Goal: Register for event/course

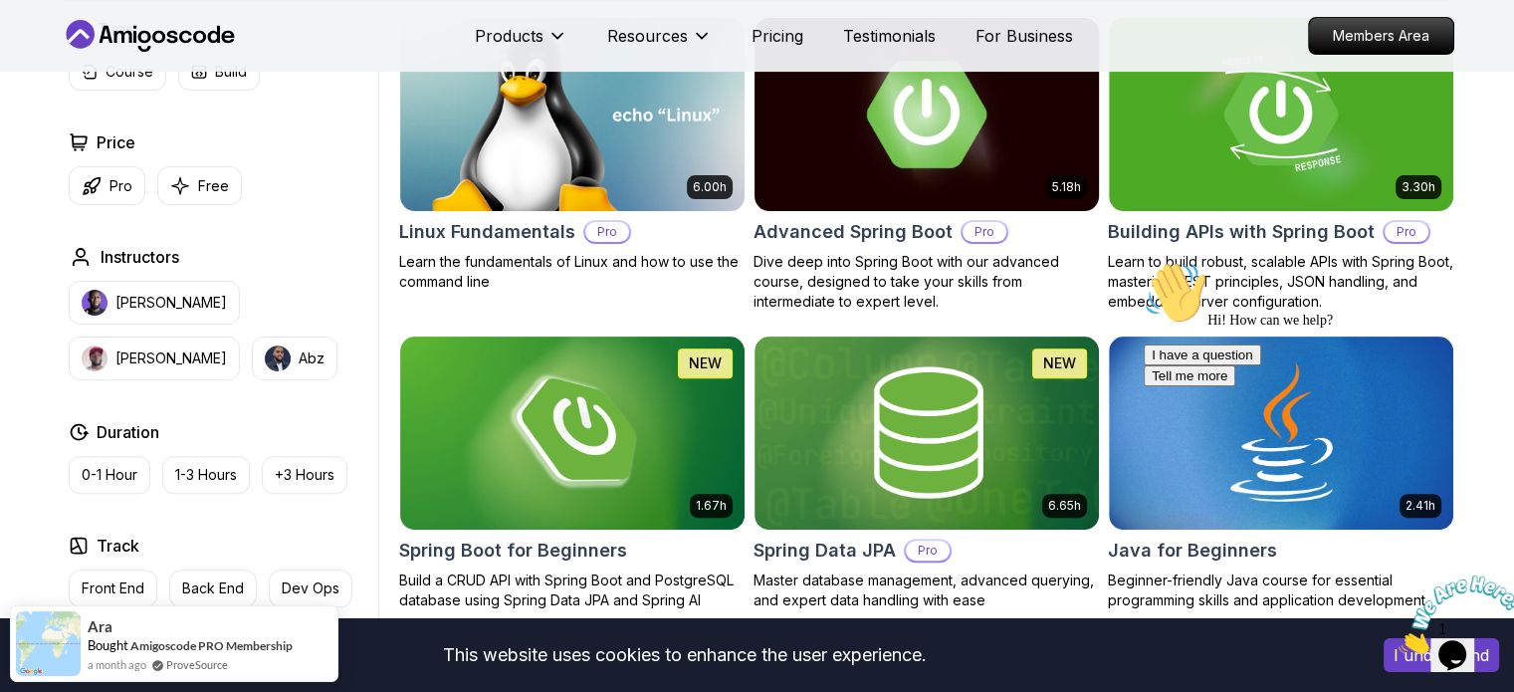
scroll to position [609, 0]
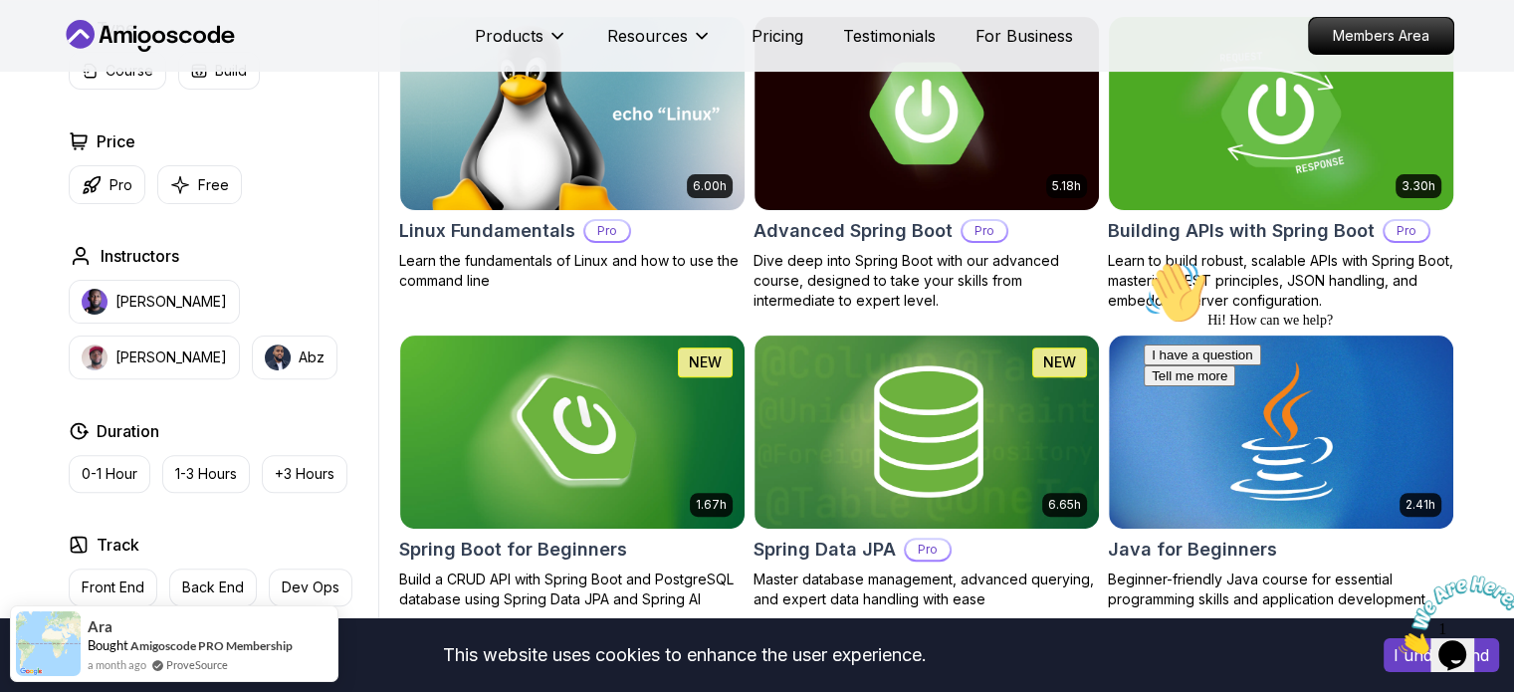
click at [1161, 226] on h2 "Building APIs with Spring Boot" at bounding box center [1241, 231] width 267 height 28
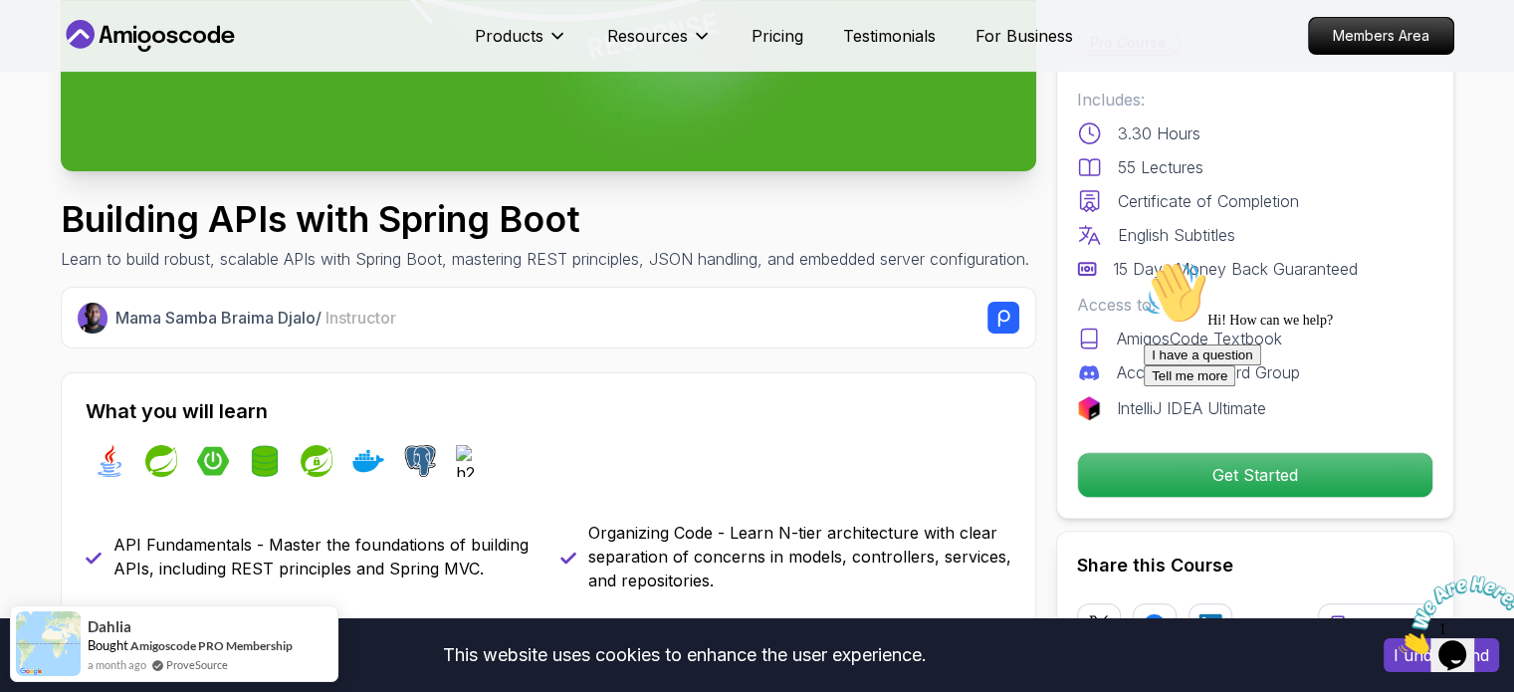
scroll to position [506, 0]
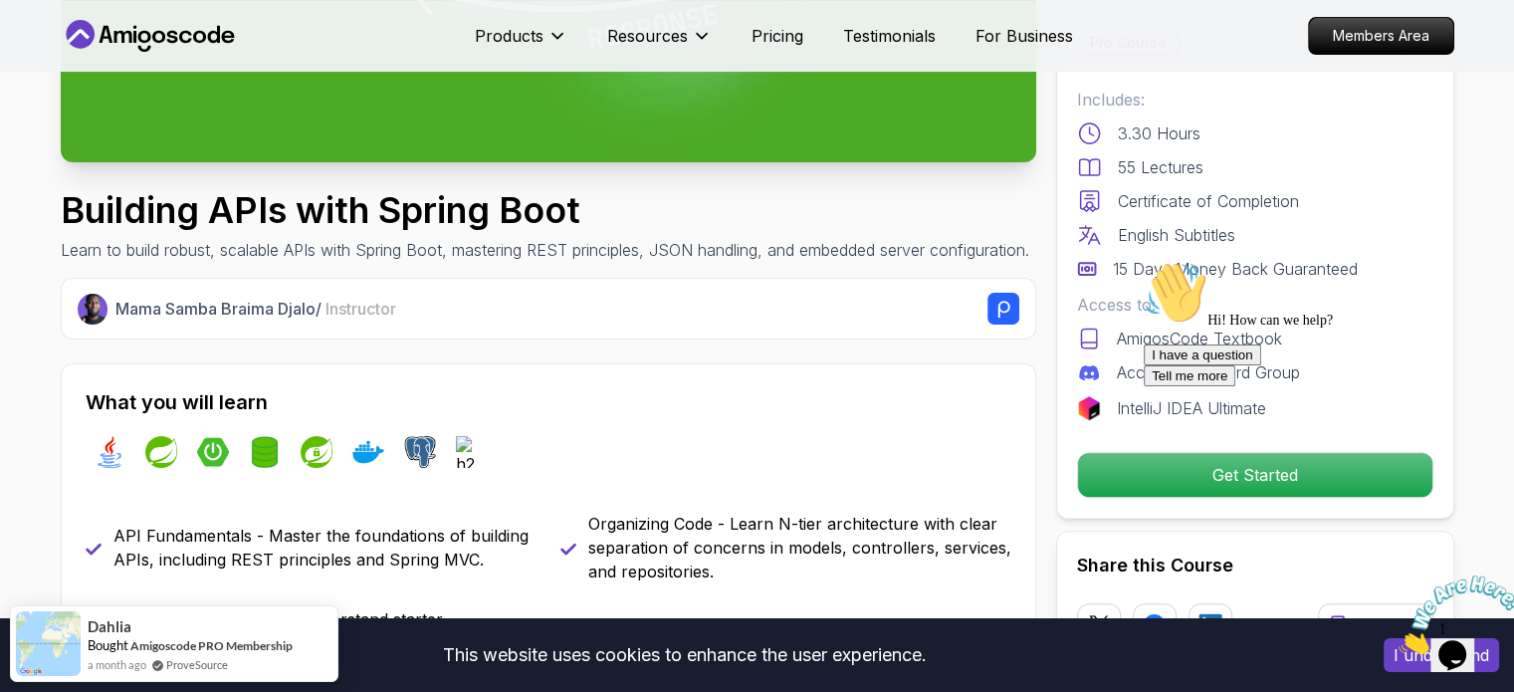
click at [1399, 640] on icon "Close" at bounding box center [1399, 648] width 0 height 17
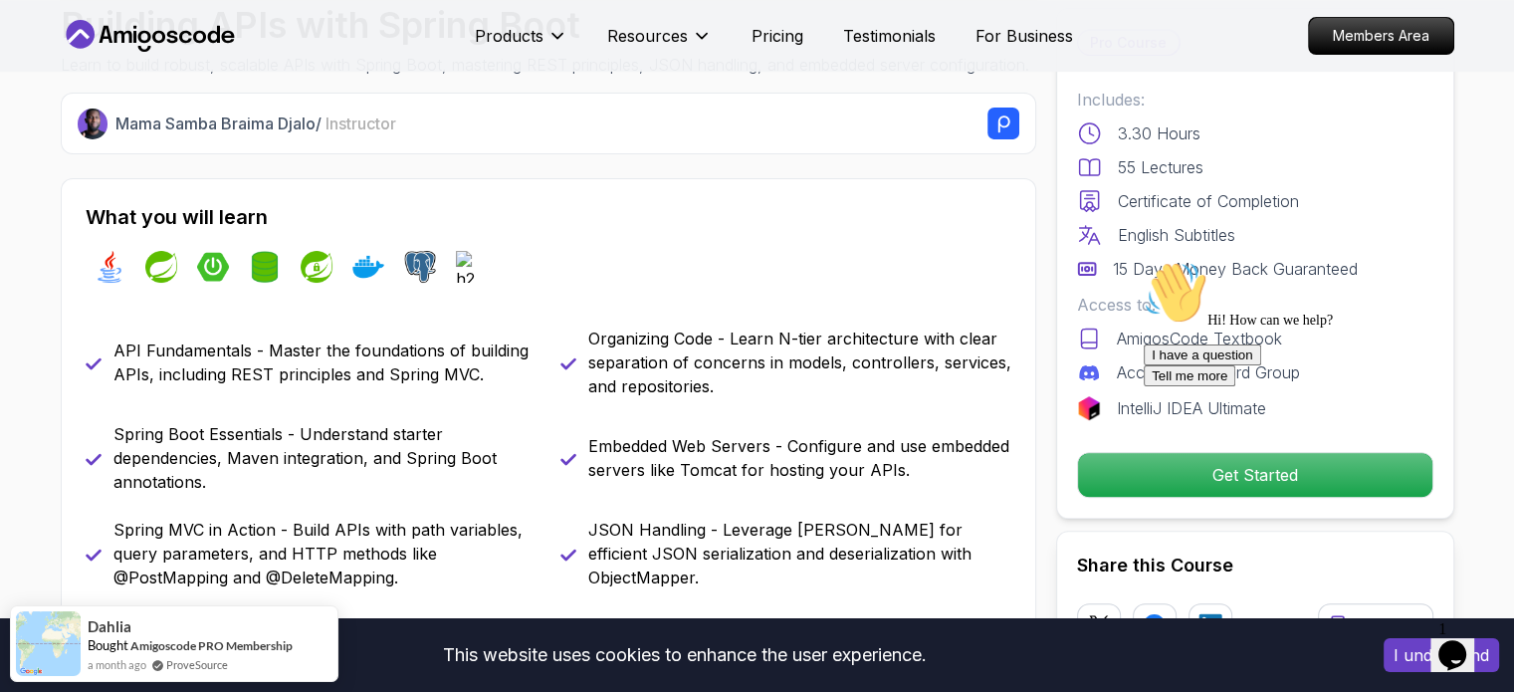
scroll to position [697, 0]
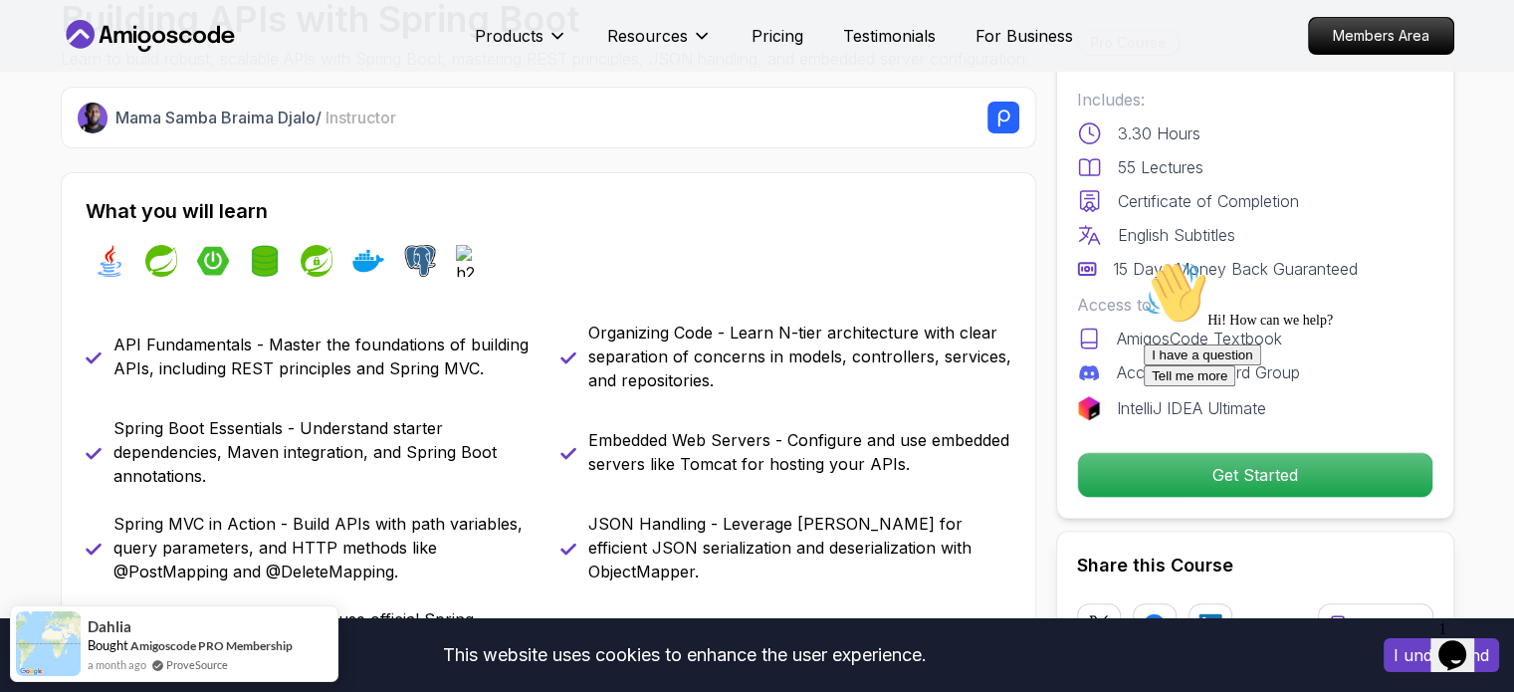
click at [1144, 261] on icon "Chat attention grabber" at bounding box center [1144, 261] width 0 height 0
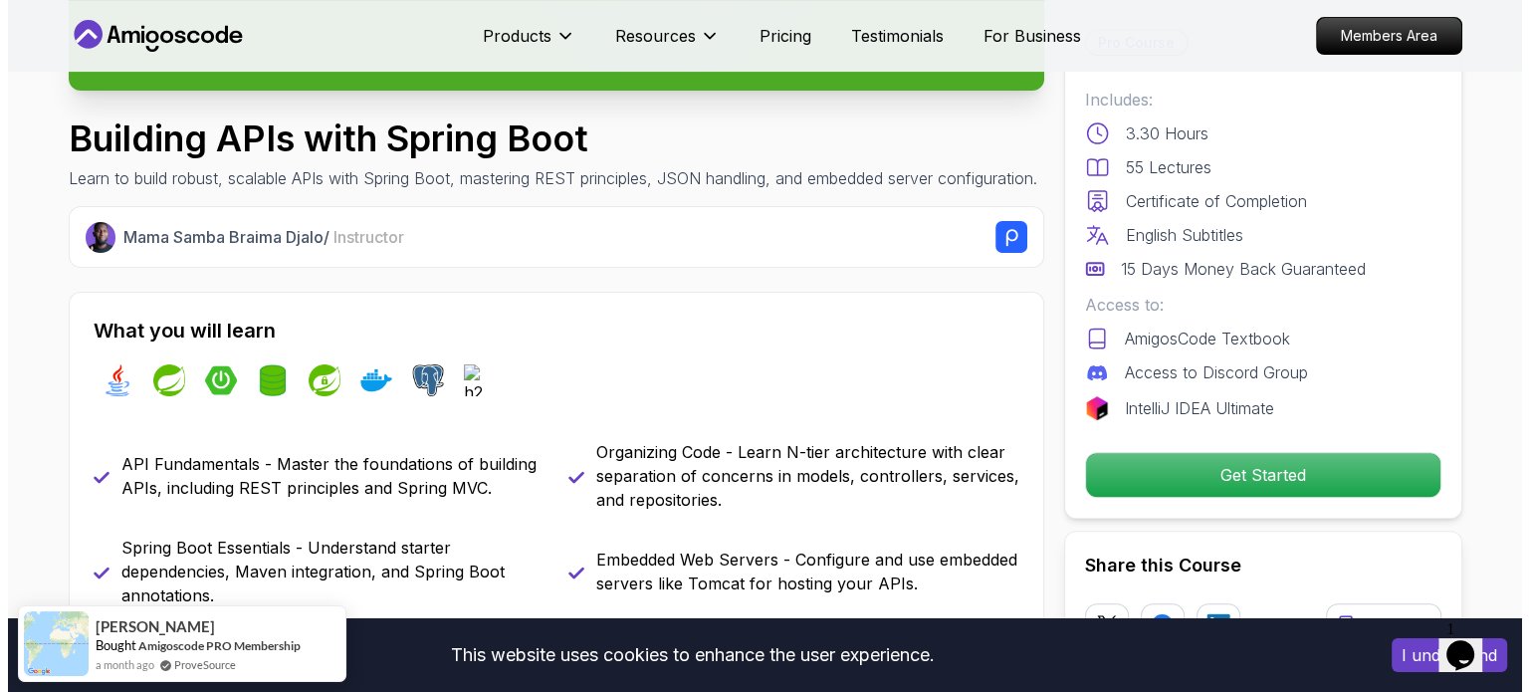
scroll to position [0, 0]
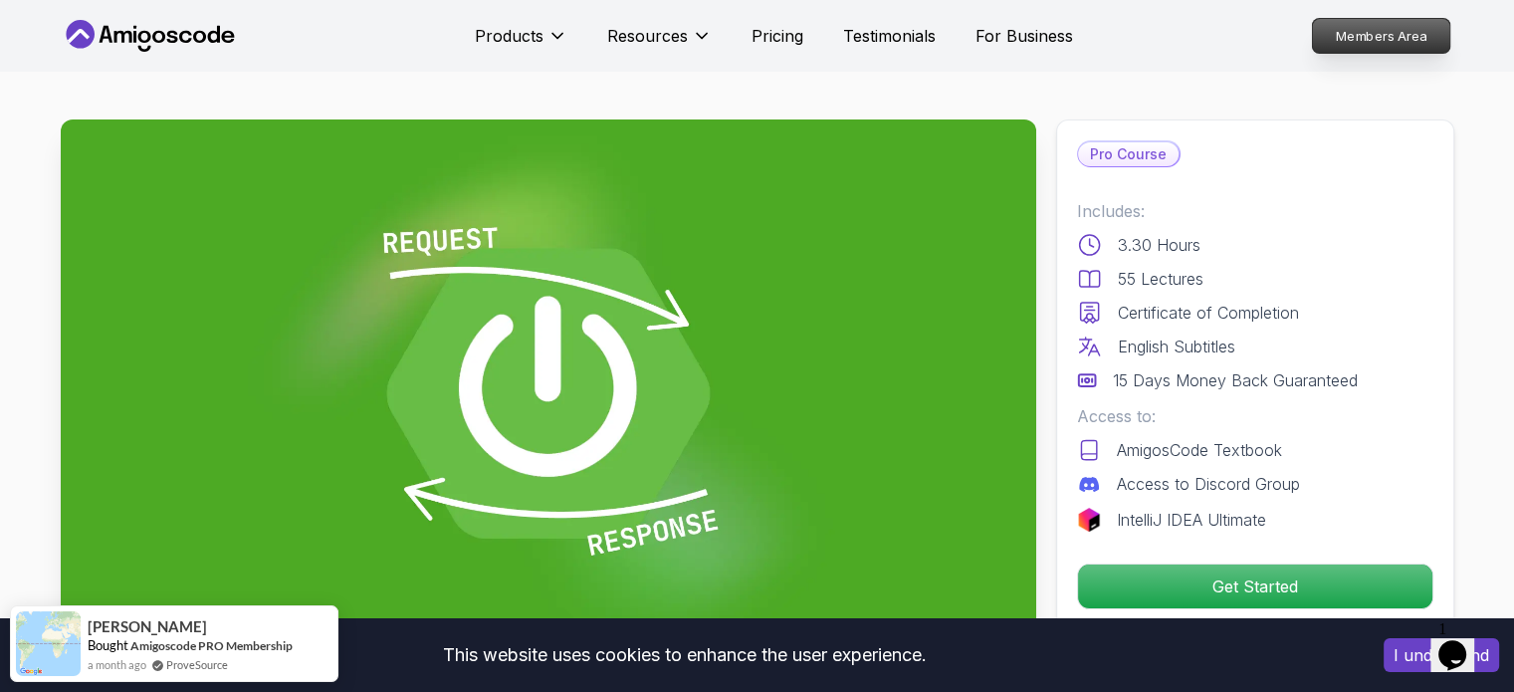
click at [1363, 42] on p "Members Area" at bounding box center [1380, 36] width 137 height 34
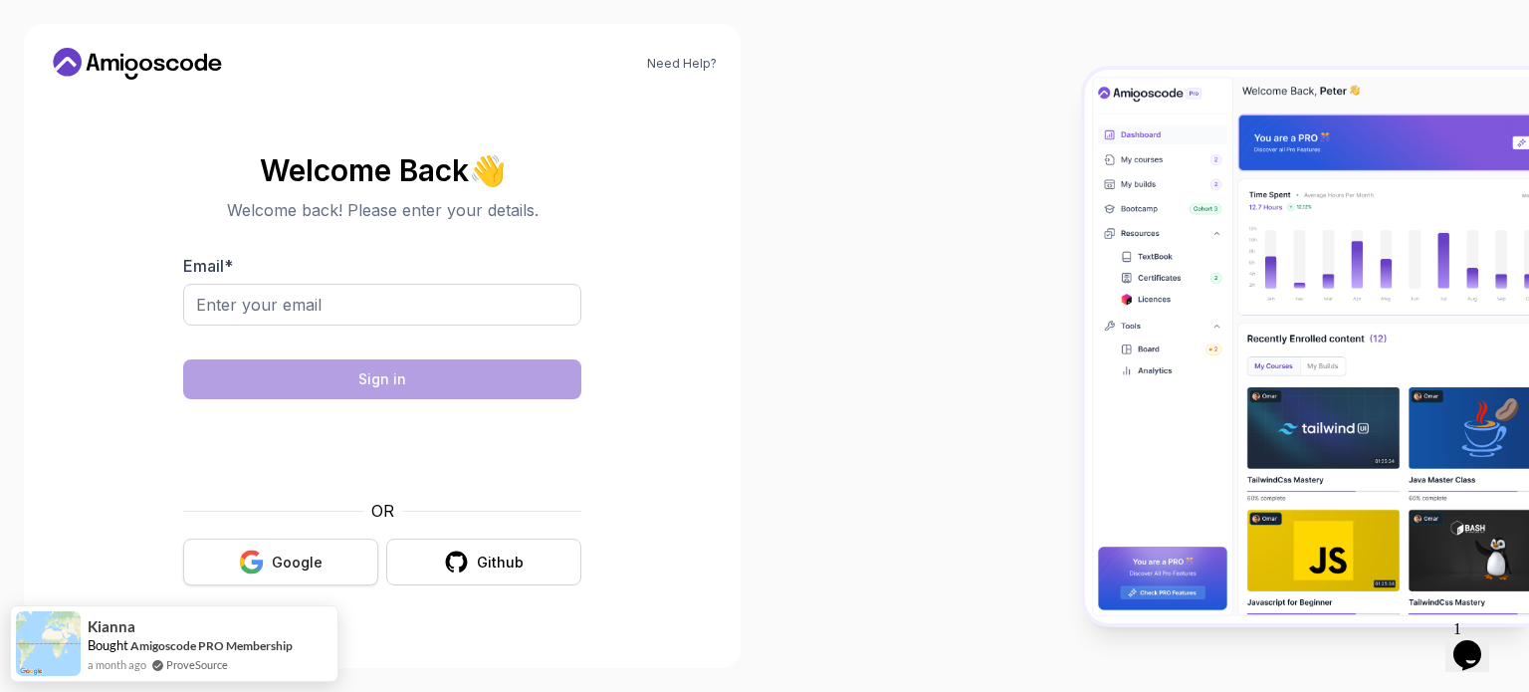
click at [271, 563] on button "Google" at bounding box center [280, 562] width 195 height 47
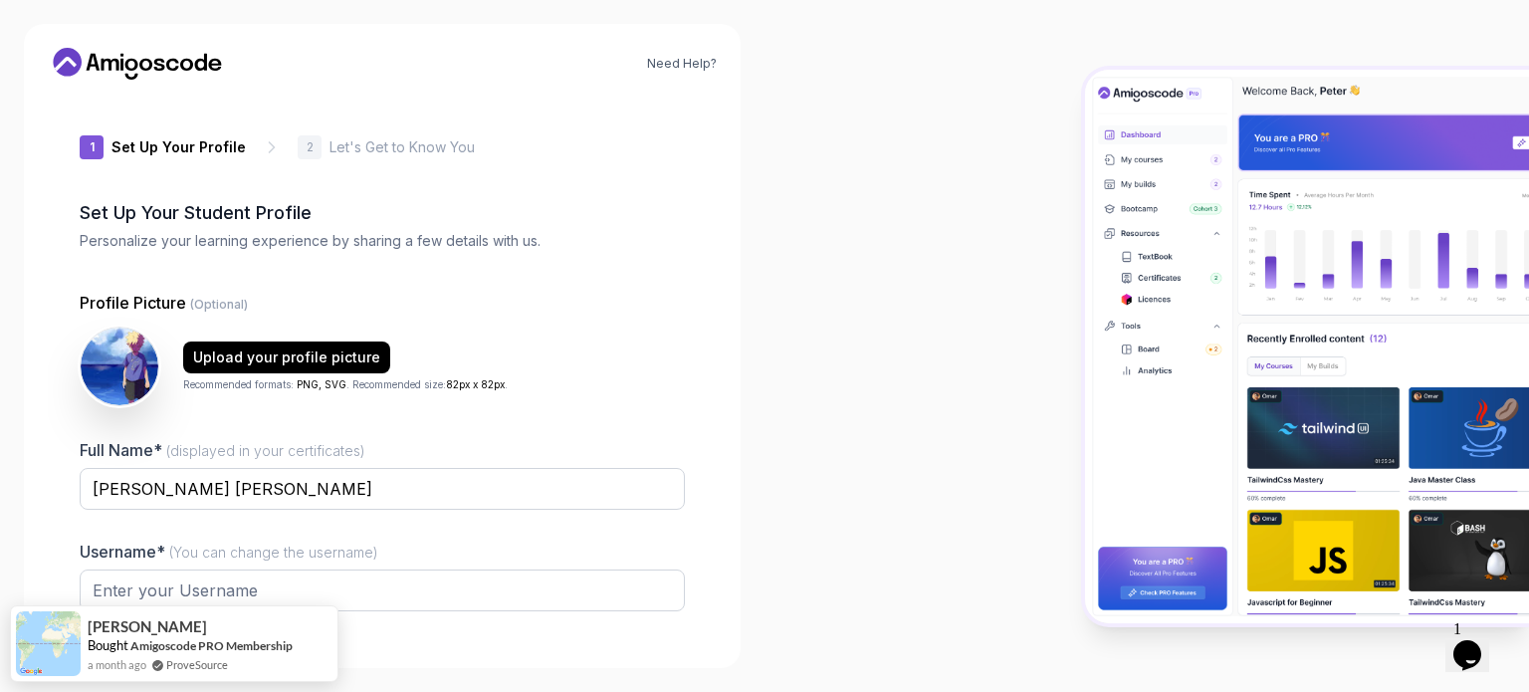
type input "sharpmustang55c3f"
drag, startPoint x: 257, startPoint y: 584, endPoint x: 74, endPoint y: 580, distance: 183.2
click at [74, 580] on div "1 Set Up Your Profile 1 Set Up Your Profile 2 Let's Get to Know You Set Up Your…" at bounding box center [382, 370] width 669 height 549
type input "M"
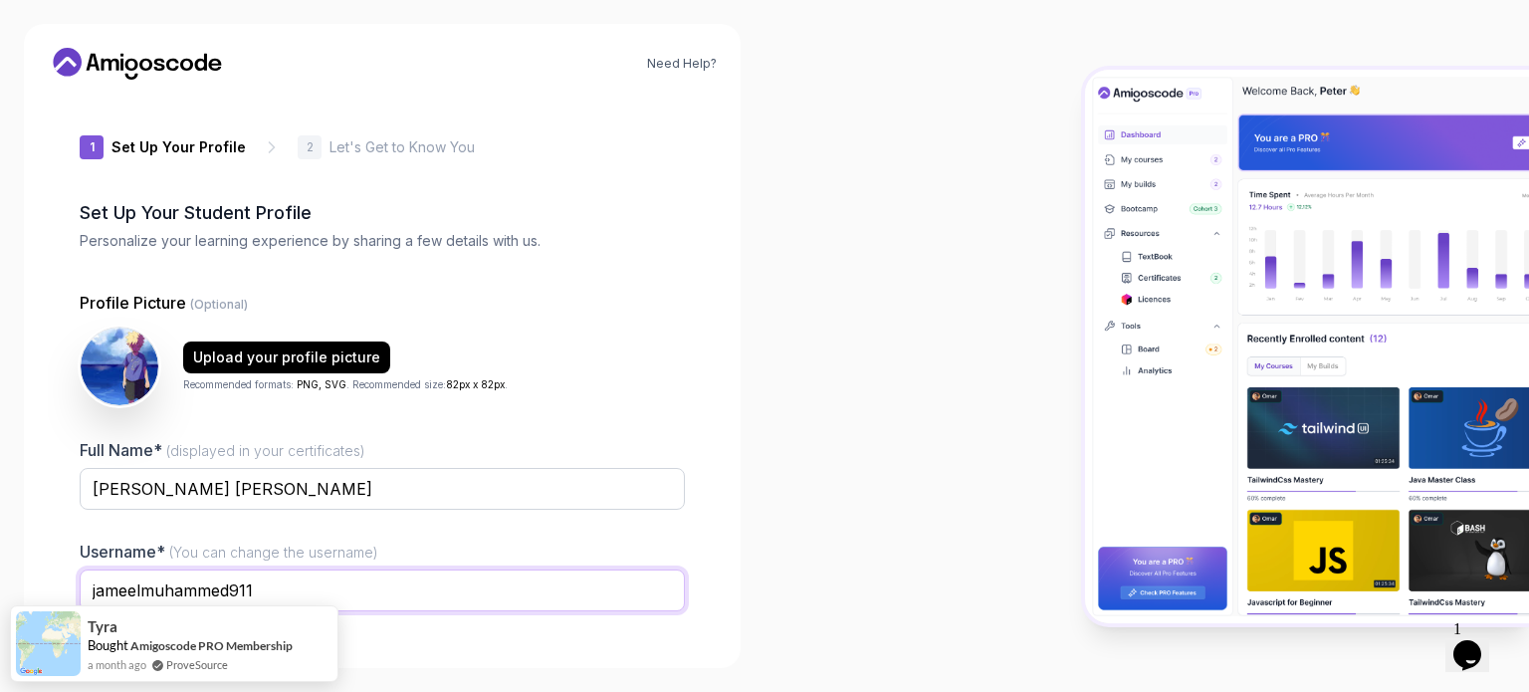
scroll to position [137, 0]
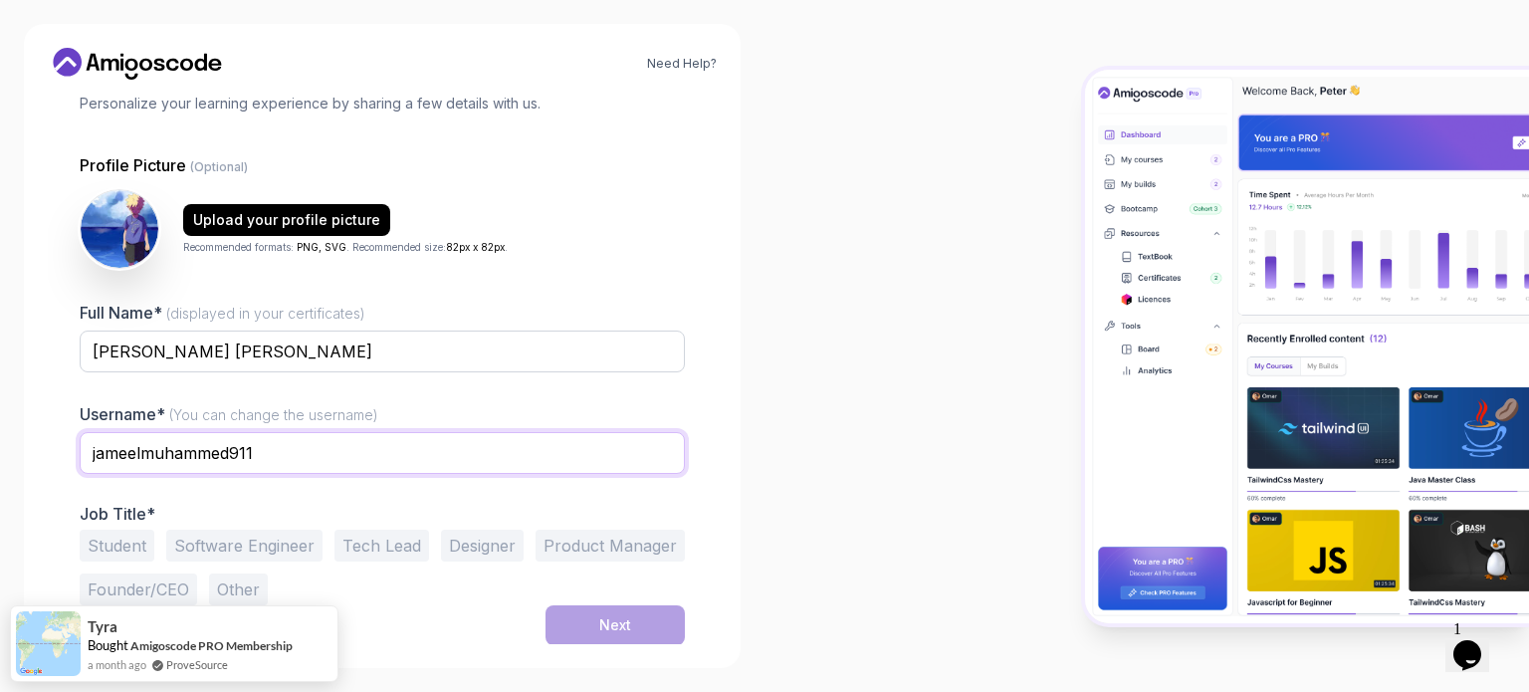
type input "jameelmuhammed911"
click at [44, 477] on div "Need Help? 1 Set Up Your Profile 1 Set Up Your Profile 2 Let's Get to Know You …" at bounding box center [382, 346] width 717 height 644
click at [219, 545] on button "Software Engineer" at bounding box center [244, 546] width 156 height 32
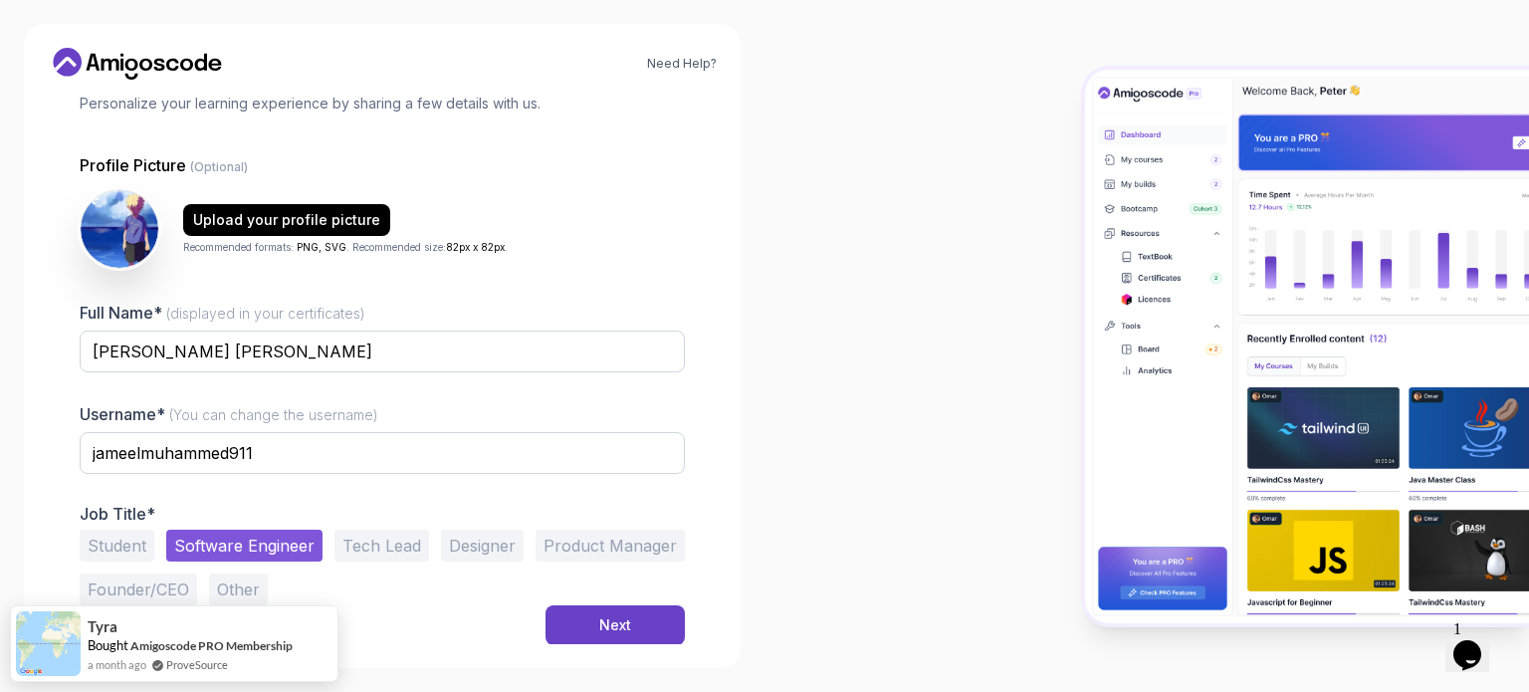
click at [118, 541] on button "Student" at bounding box center [117, 546] width 75 height 32
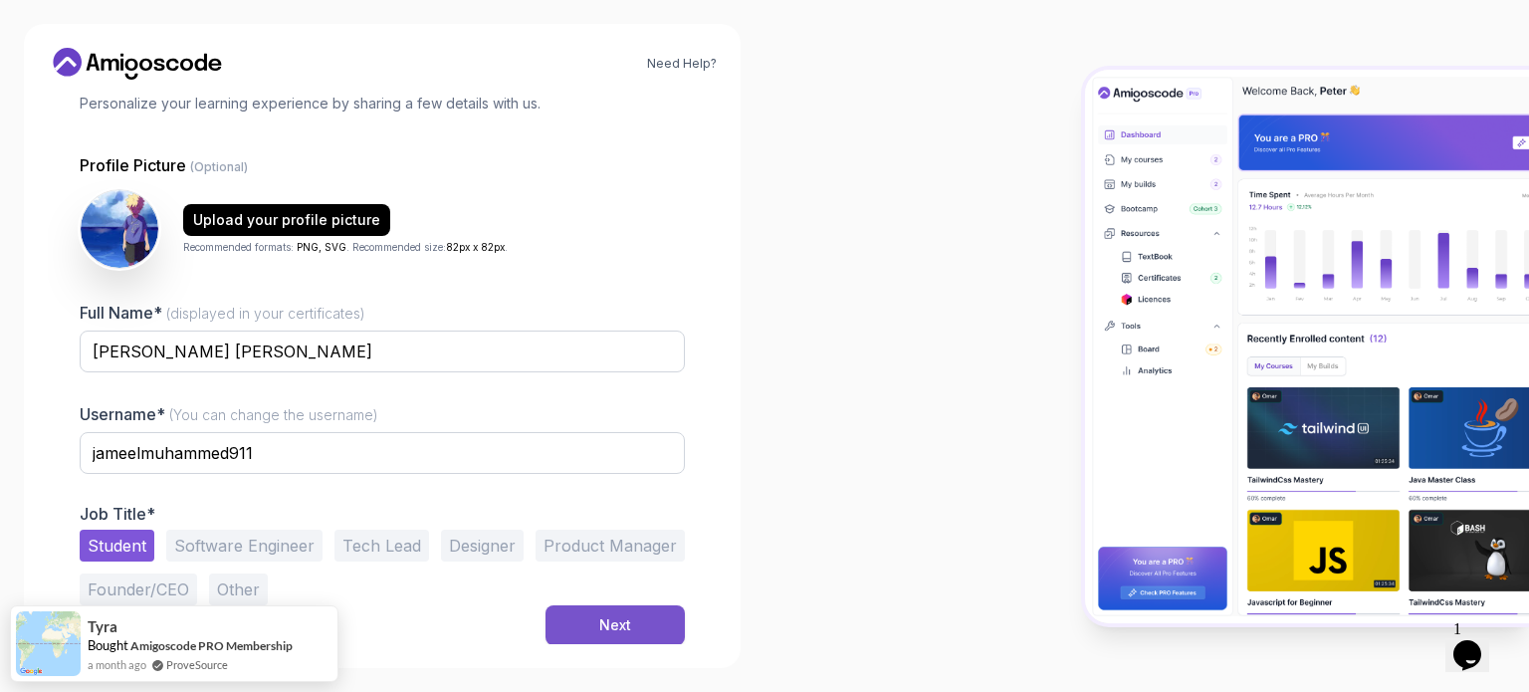
click at [635, 631] on button "Next" at bounding box center [615, 625] width 139 height 40
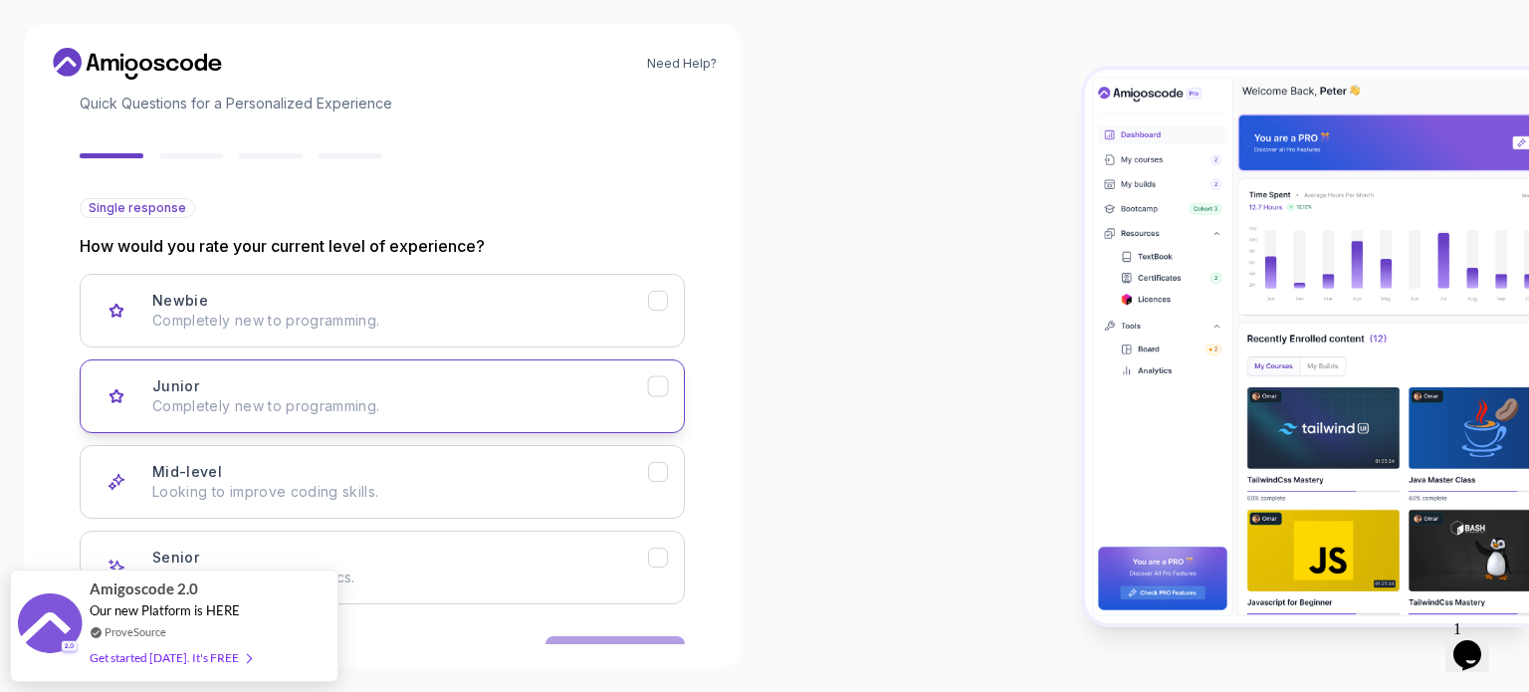
click at [260, 396] on p "Completely new to programming." at bounding box center [400, 406] width 496 height 20
click at [610, 636] on button "Next" at bounding box center [615, 656] width 139 height 40
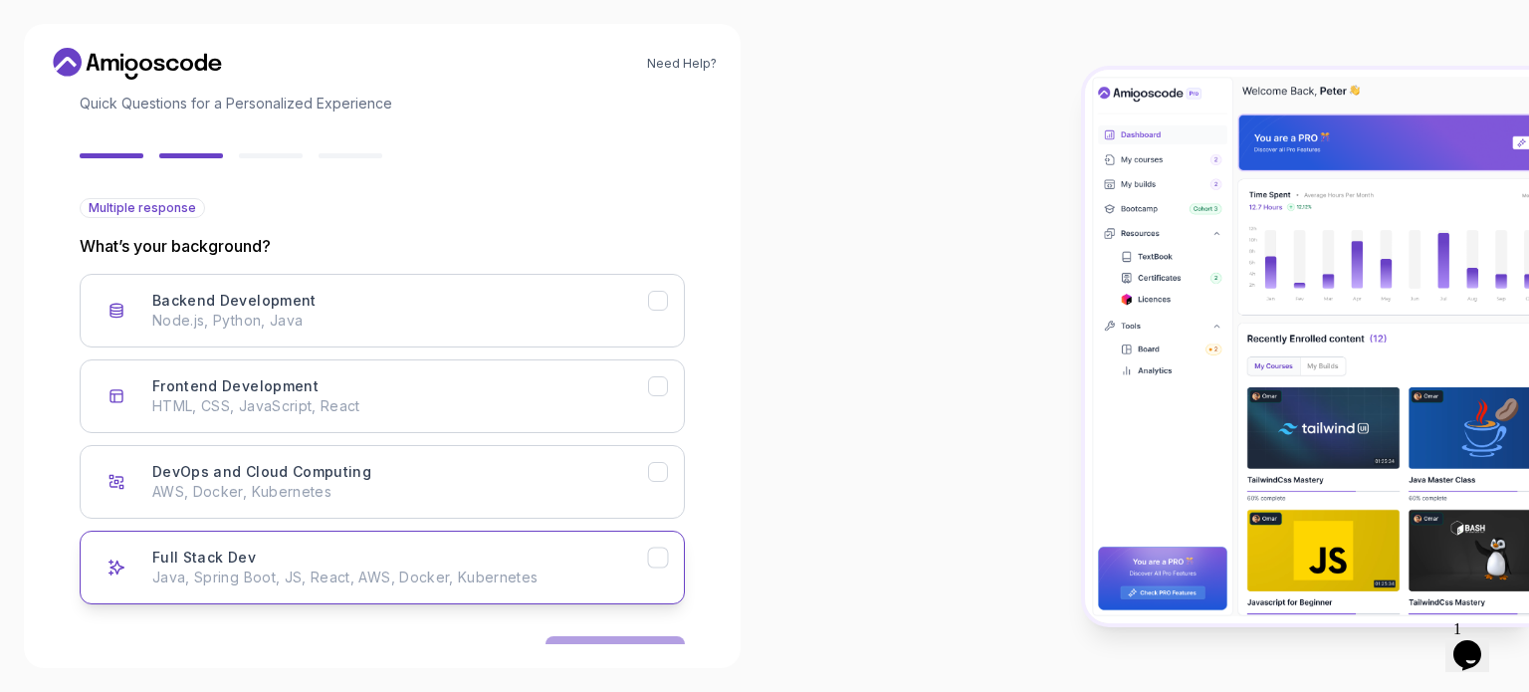
click at [245, 570] on p "Java, Spring Boot, JS, React, AWS, Docker, Kubernetes" at bounding box center [400, 578] width 496 height 20
click at [597, 636] on button "Next" at bounding box center [615, 656] width 139 height 40
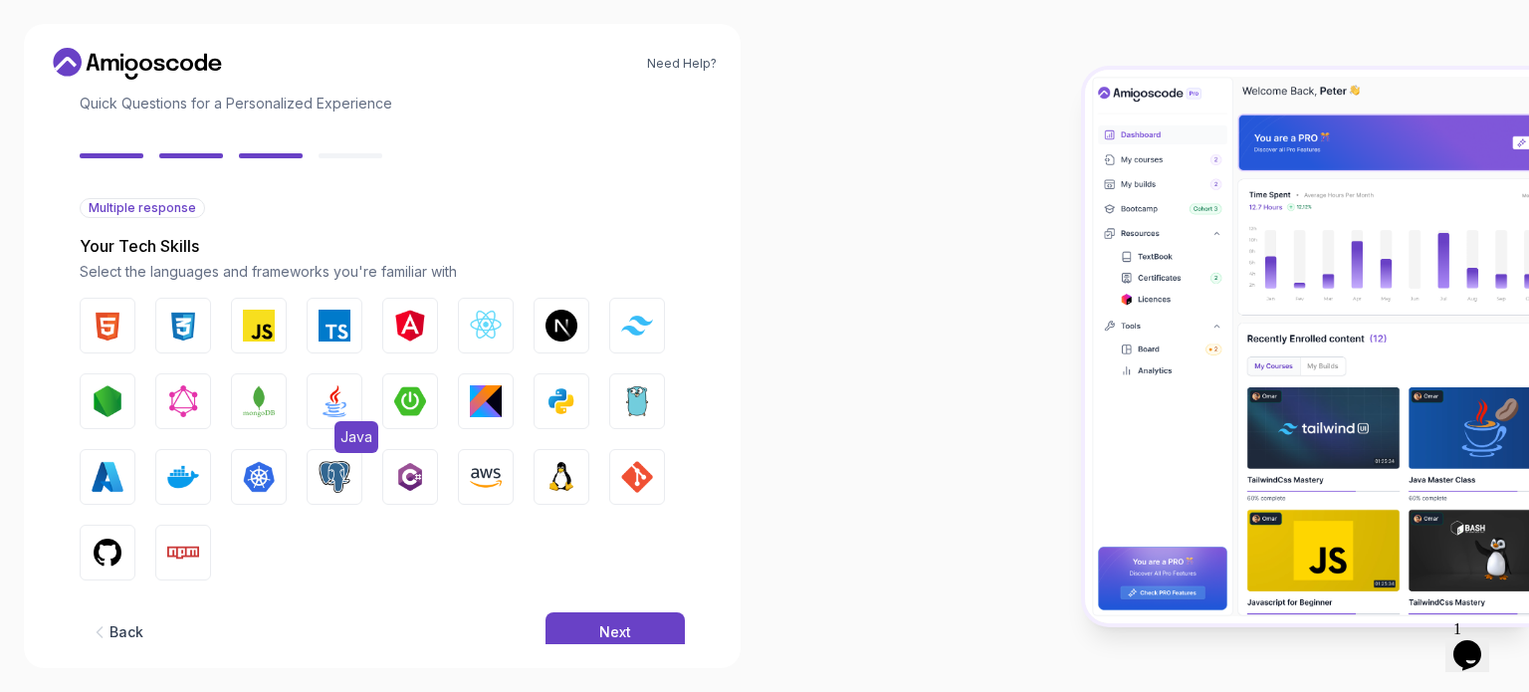
click at [331, 408] on img "button" at bounding box center [335, 401] width 32 height 32
click at [268, 334] on img "button" at bounding box center [259, 326] width 32 height 32
click at [105, 555] on img "button" at bounding box center [108, 553] width 32 height 32
click at [109, 331] on img "button" at bounding box center [108, 326] width 32 height 32
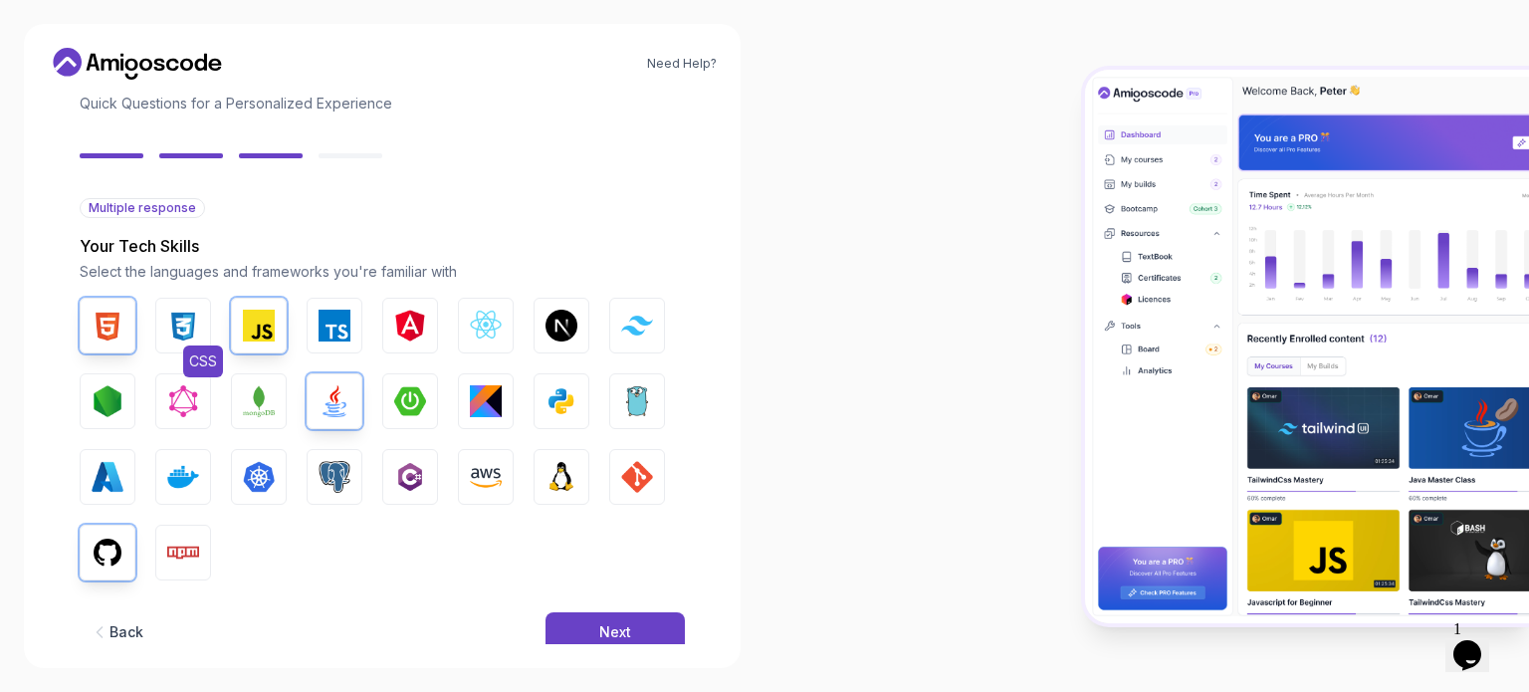
click at [172, 335] on img "button" at bounding box center [183, 326] width 32 height 32
click at [486, 331] on img "button" at bounding box center [486, 326] width 32 height 32
click at [563, 409] on img "button" at bounding box center [562, 401] width 32 height 32
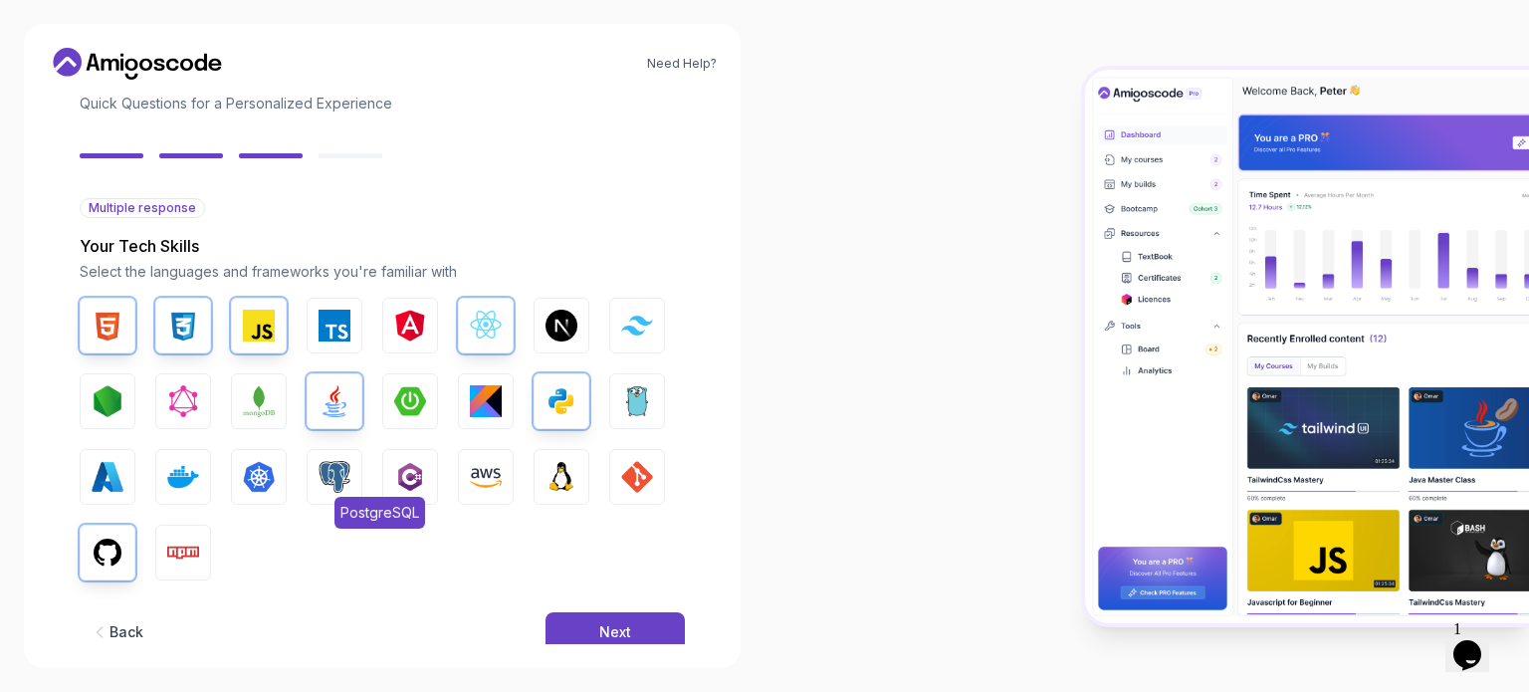
click at [339, 485] on img "button" at bounding box center [335, 477] width 32 height 32
click at [339, 488] on img "button" at bounding box center [335, 477] width 32 height 32
click at [628, 624] on div "Next" at bounding box center [615, 632] width 32 height 20
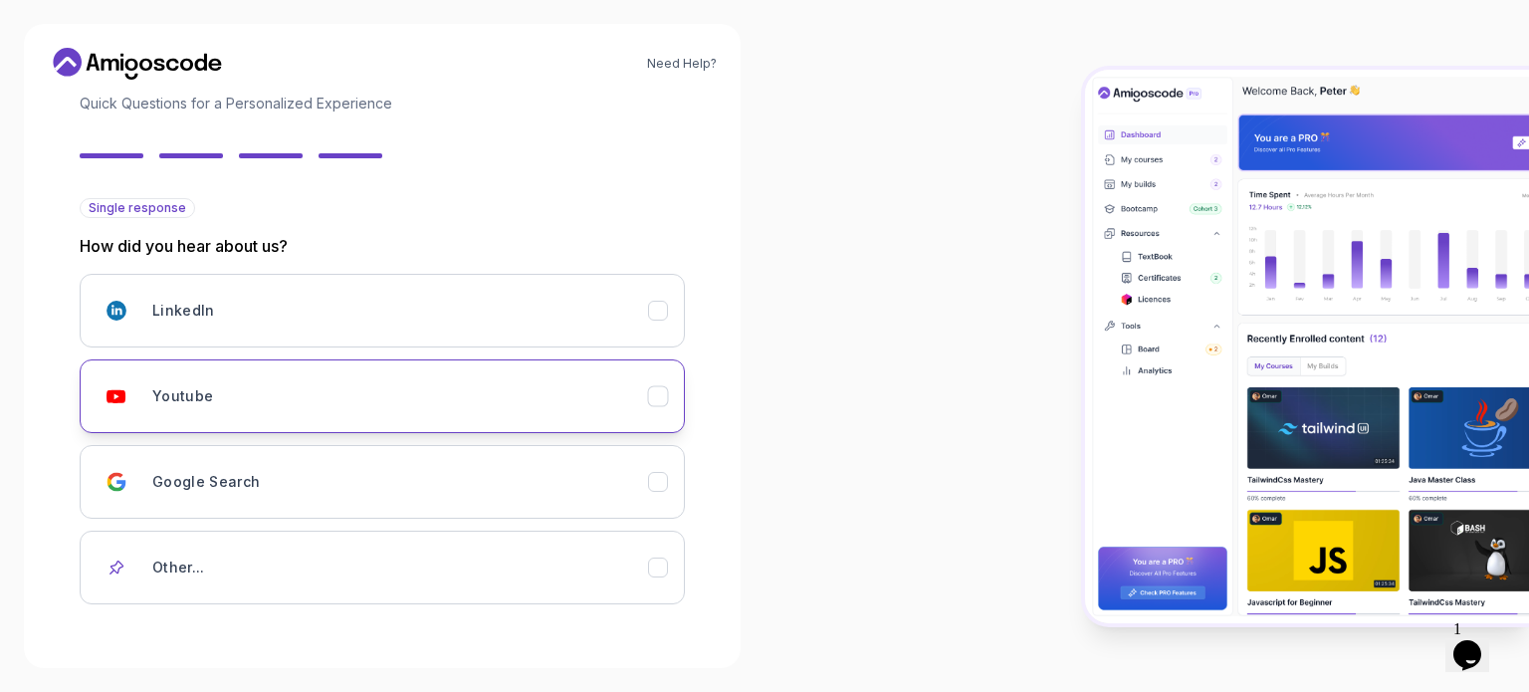
click at [354, 385] on div "Youtube" at bounding box center [400, 396] width 496 height 40
click at [430, 385] on div "Youtube" at bounding box center [400, 396] width 496 height 40
click at [80, 359] on button "Youtube" at bounding box center [382, 396] width 605 height 74
click at [817, 457] on div at bounding box center [1147, 346] width 765 height 692
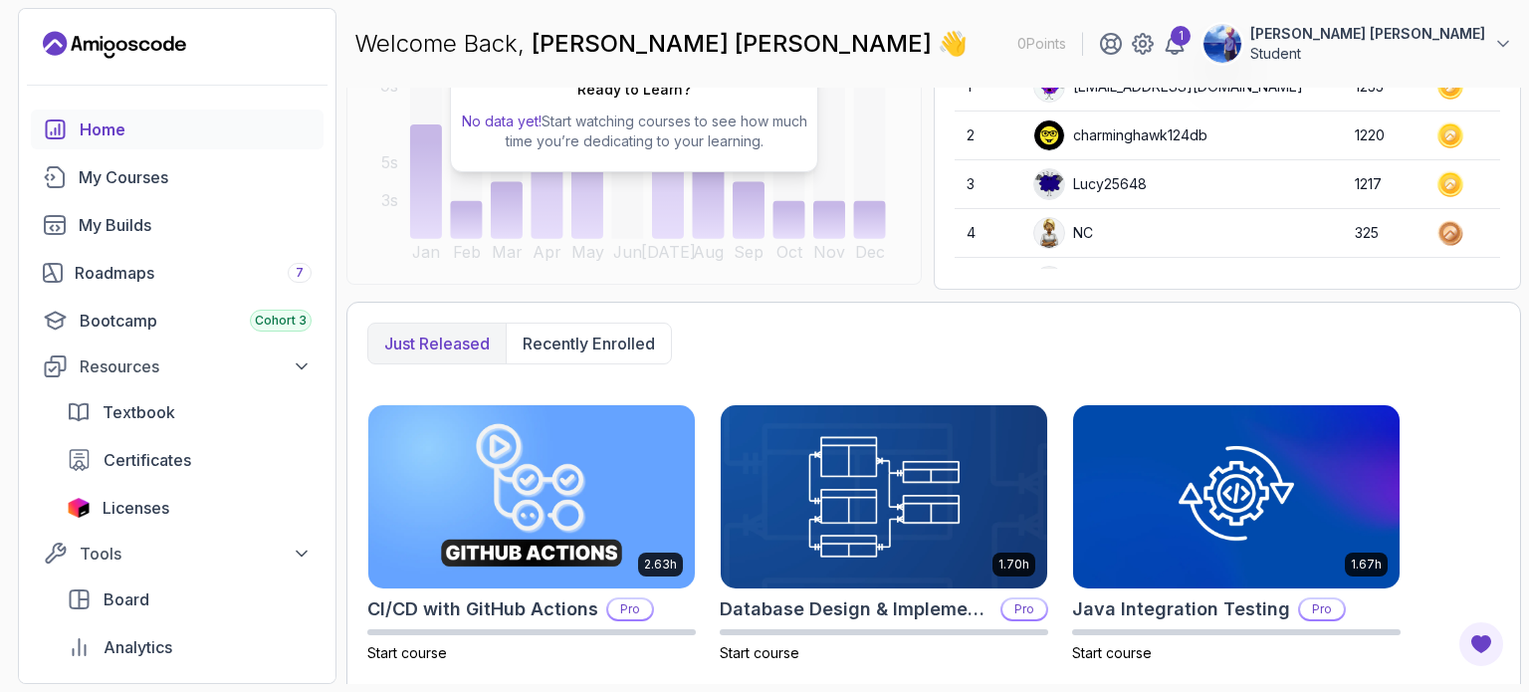
scroll to position [303, 0]
click at [585, 338] on p "Recently enrolled" at bounding box center [589, 344] width 132 height 24
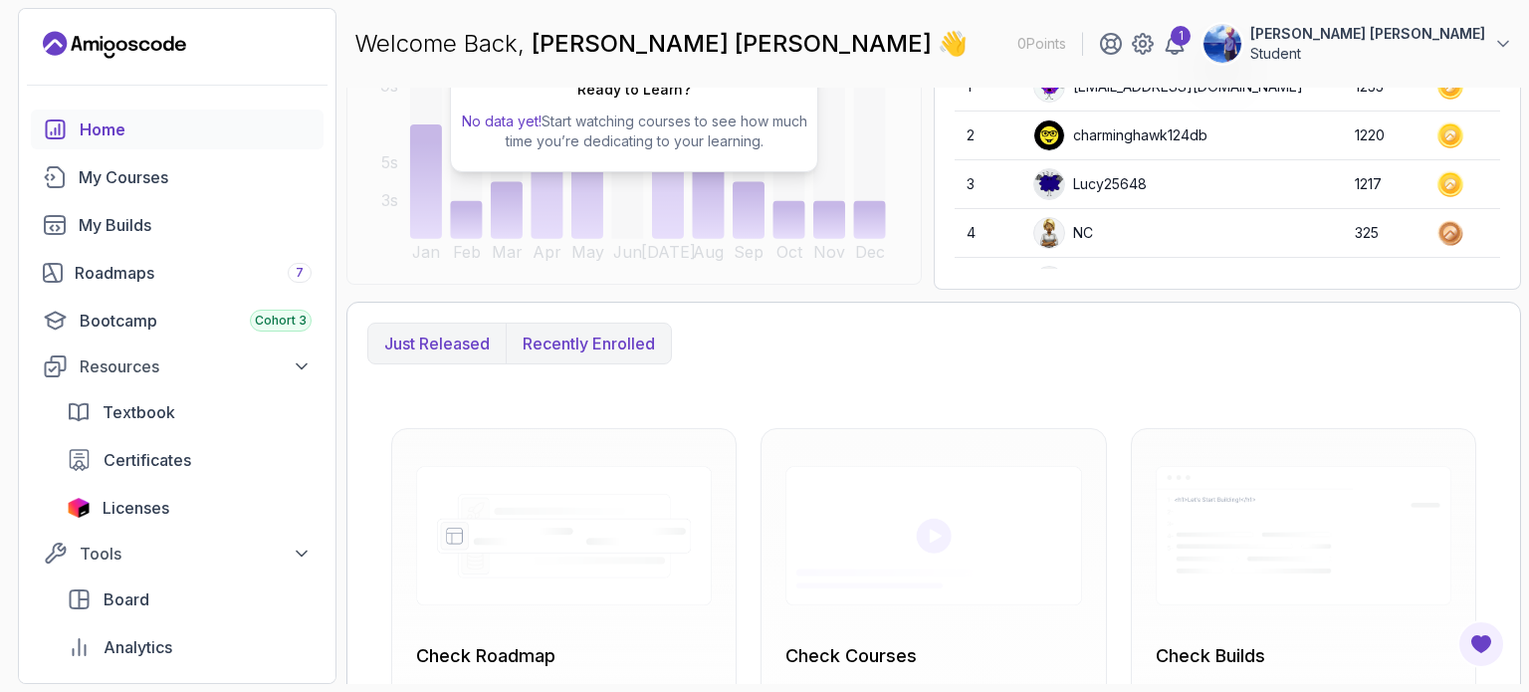
click at [446, 353] on p "Just released" at bounding box center [437, 344] width 106 height 24
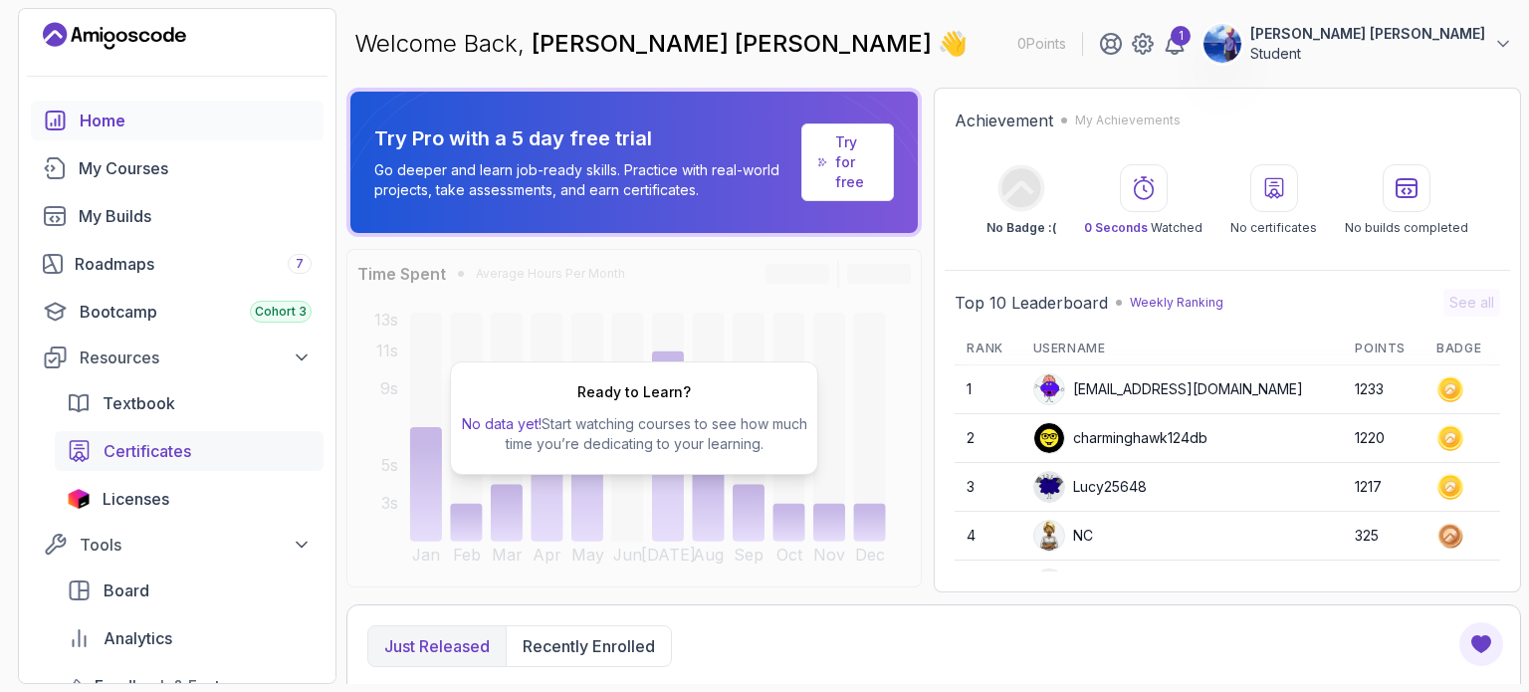
scroll to position [0, 0]
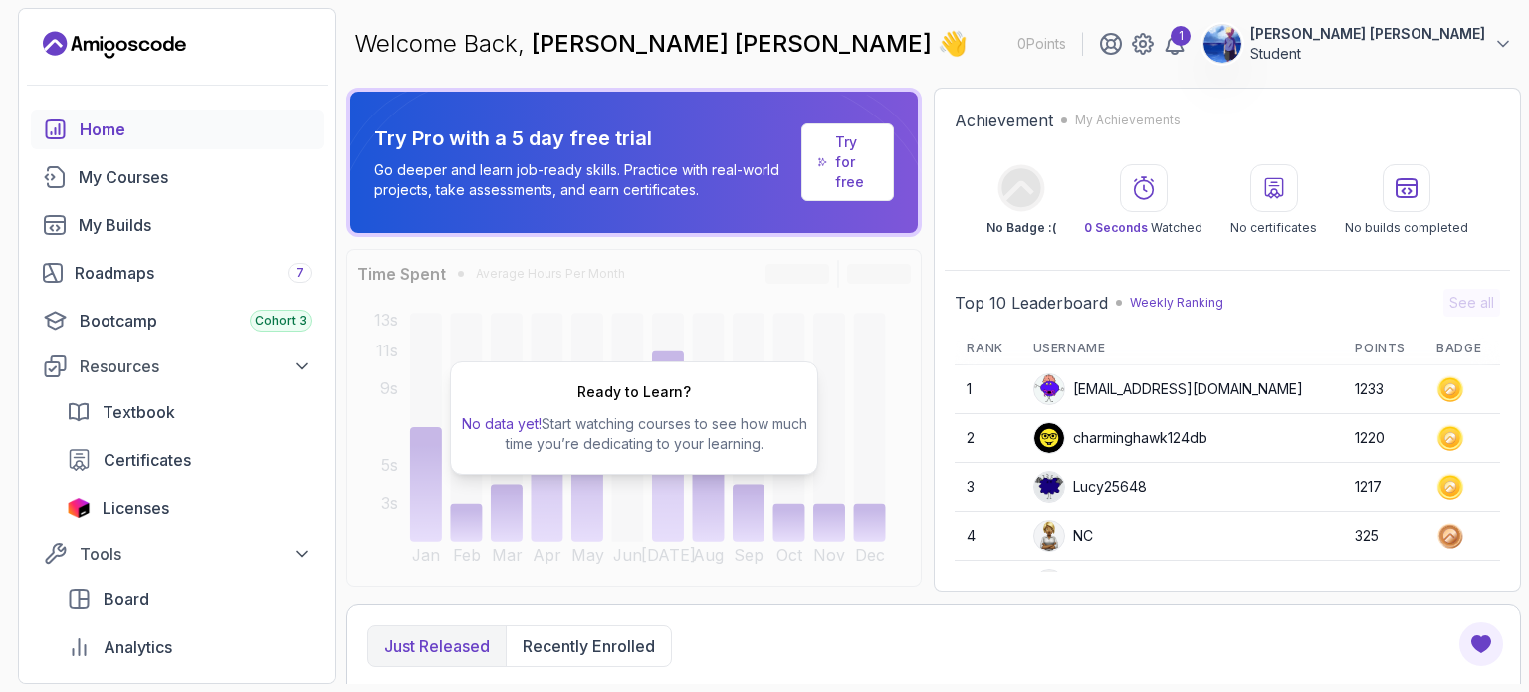
click at [845, 161] on p "Try for free" at bounding box center [856, 162] width 42 height 60
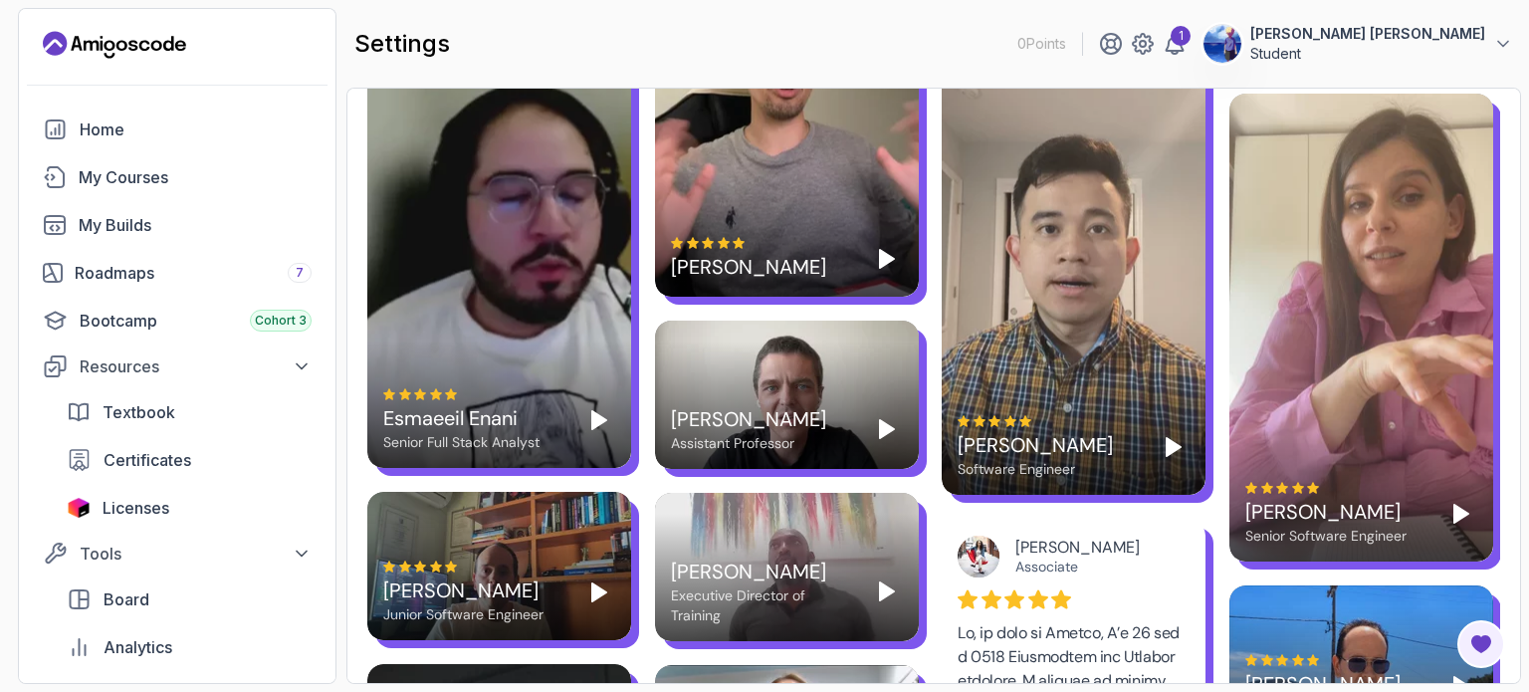
scroll to position [2343, 0]
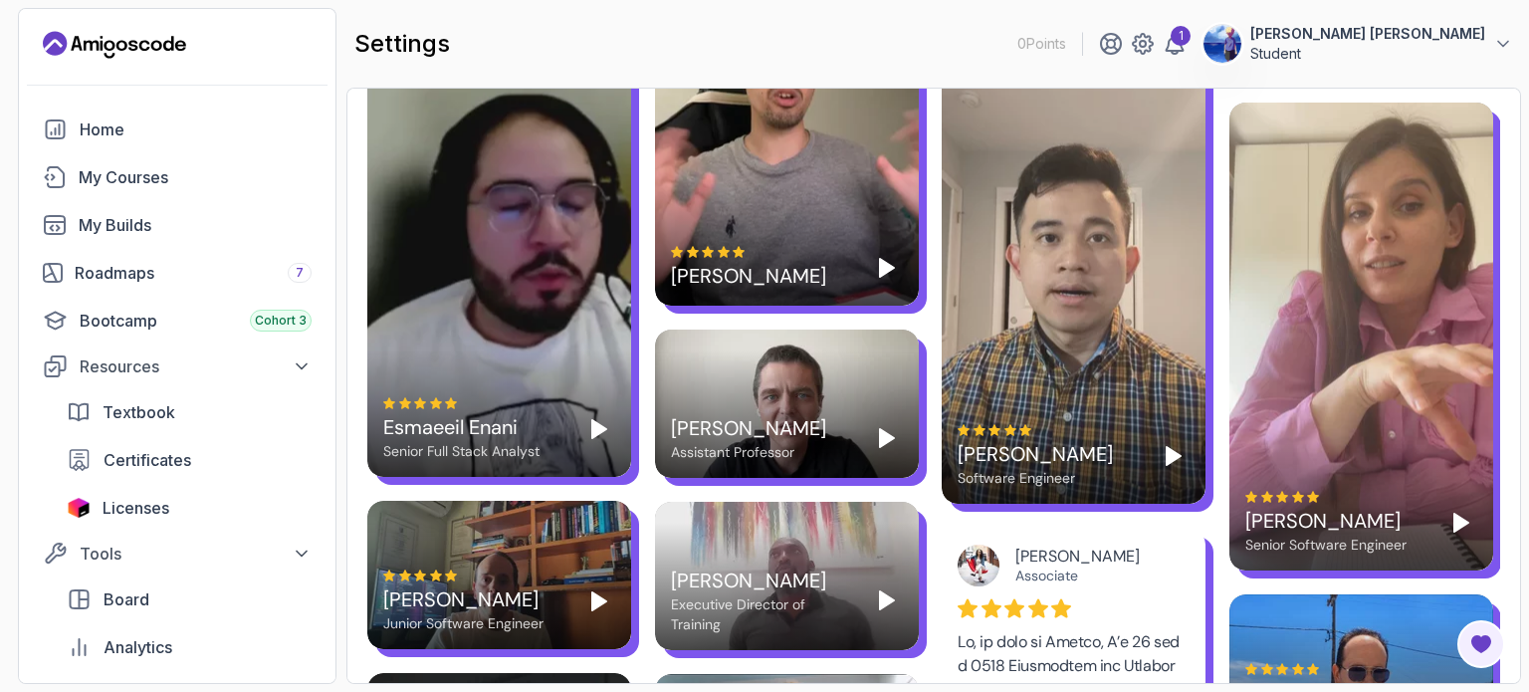
click at [588, 428] on icon "Play" at bounding box center [599, 429] width 24 height 24
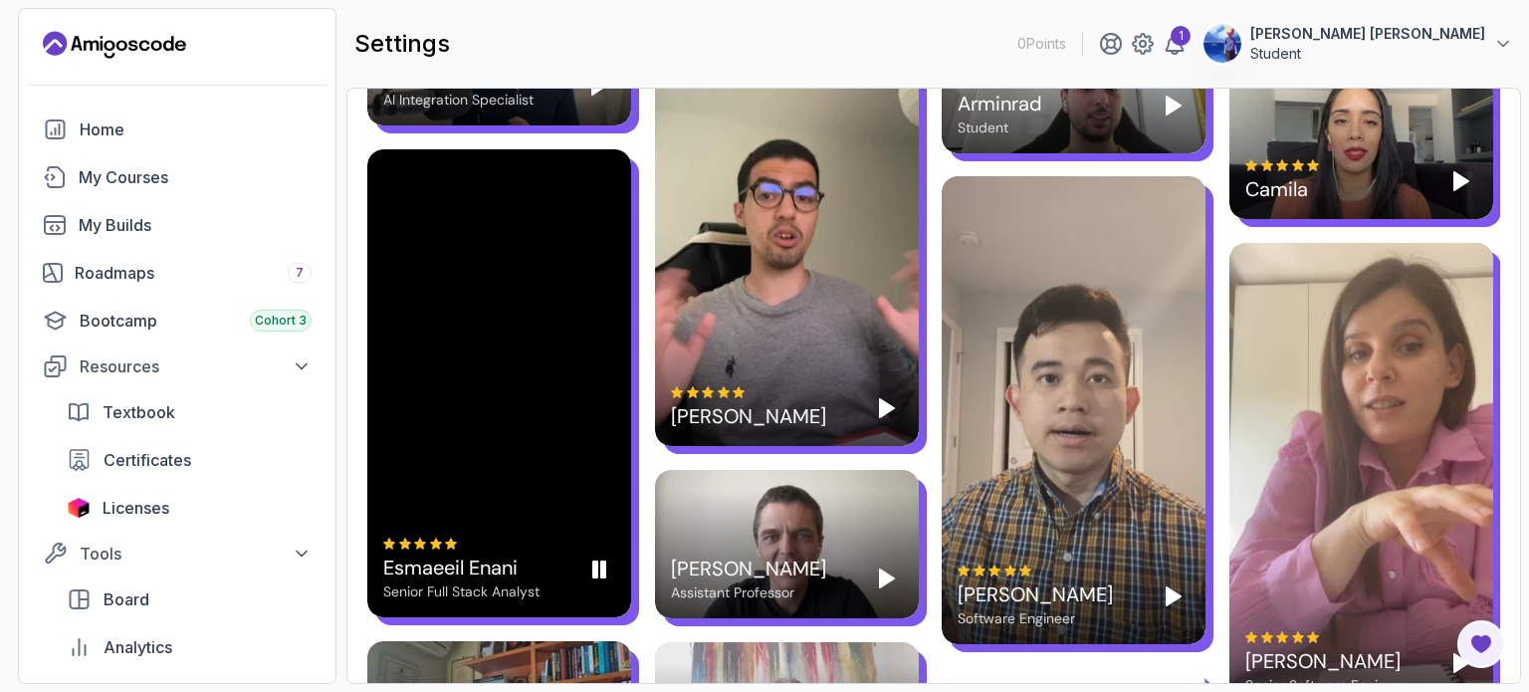
scroll to position [2201, 0]
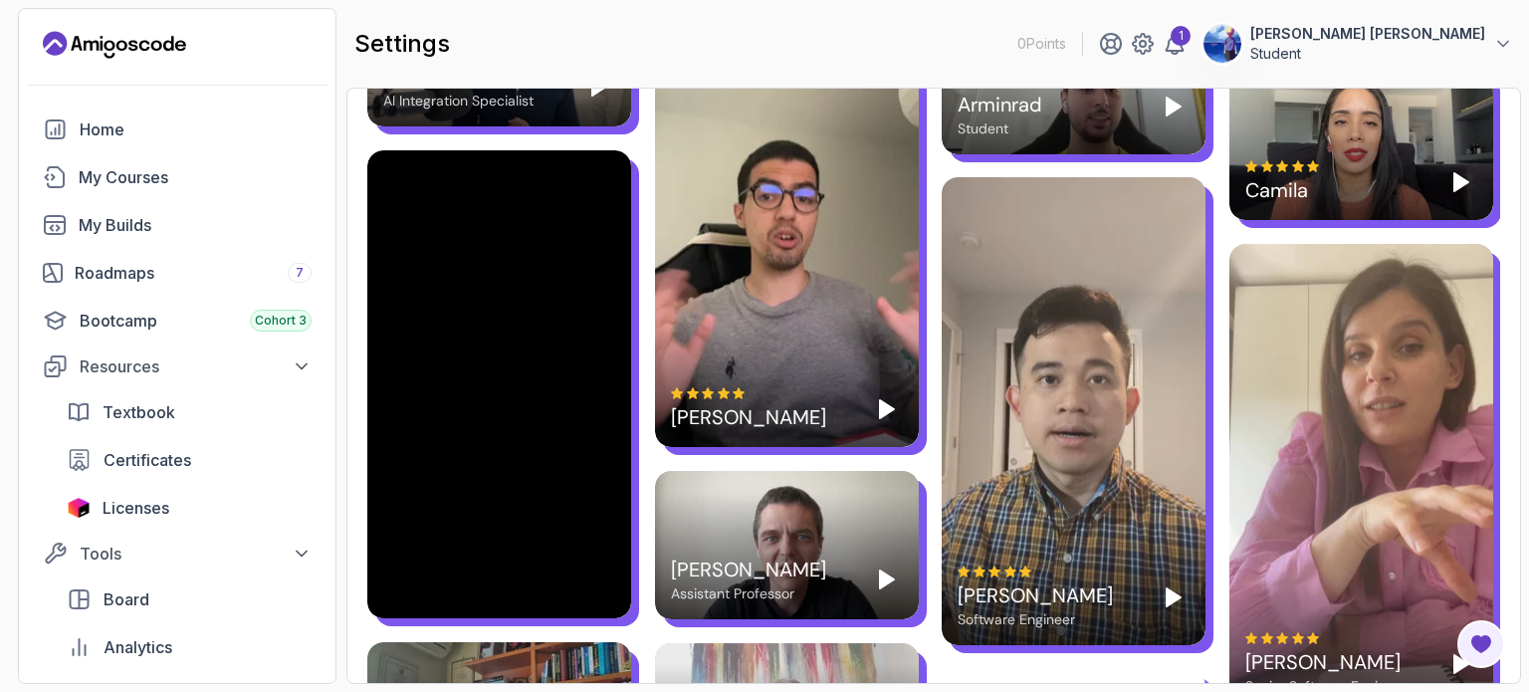
click at [883, 577] on polygon "Play" at bounding box center [887, 579] width 14 height 18
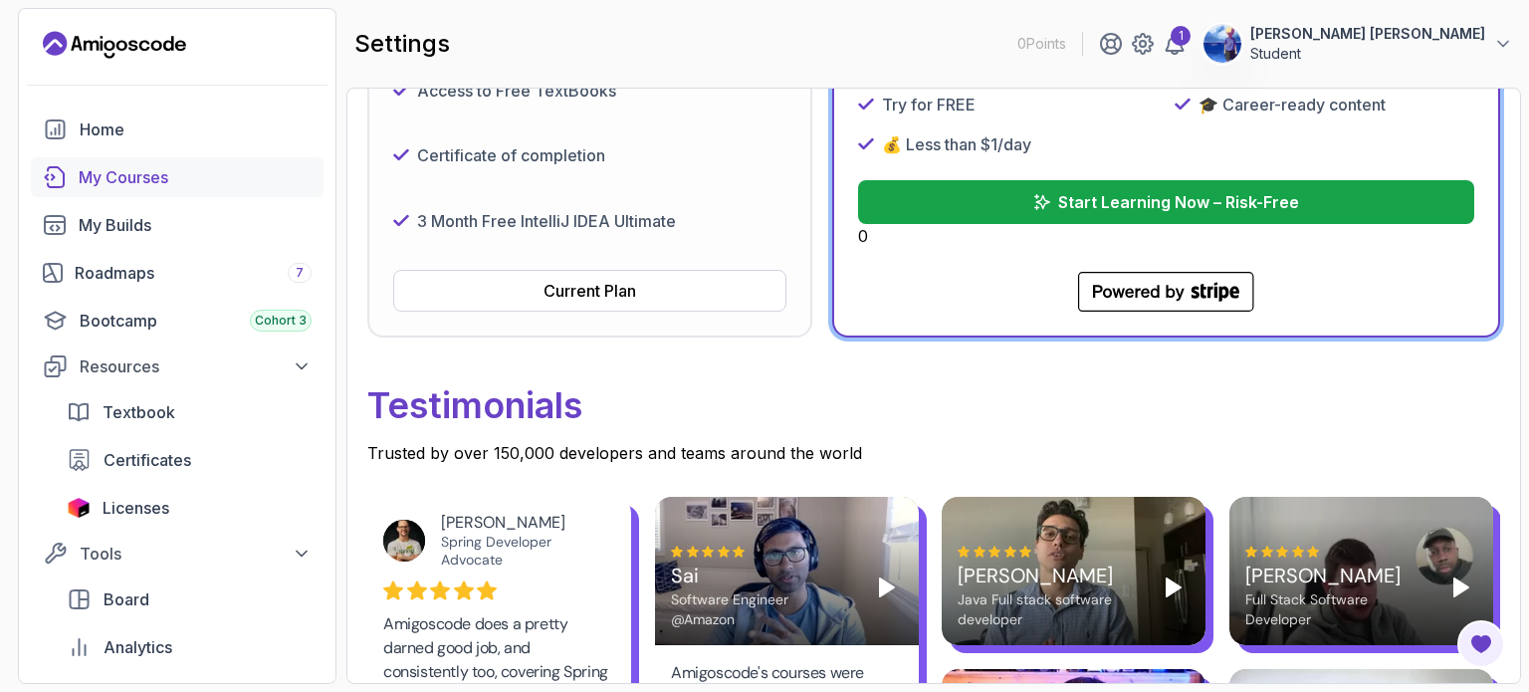
scroll to position [639, 0]
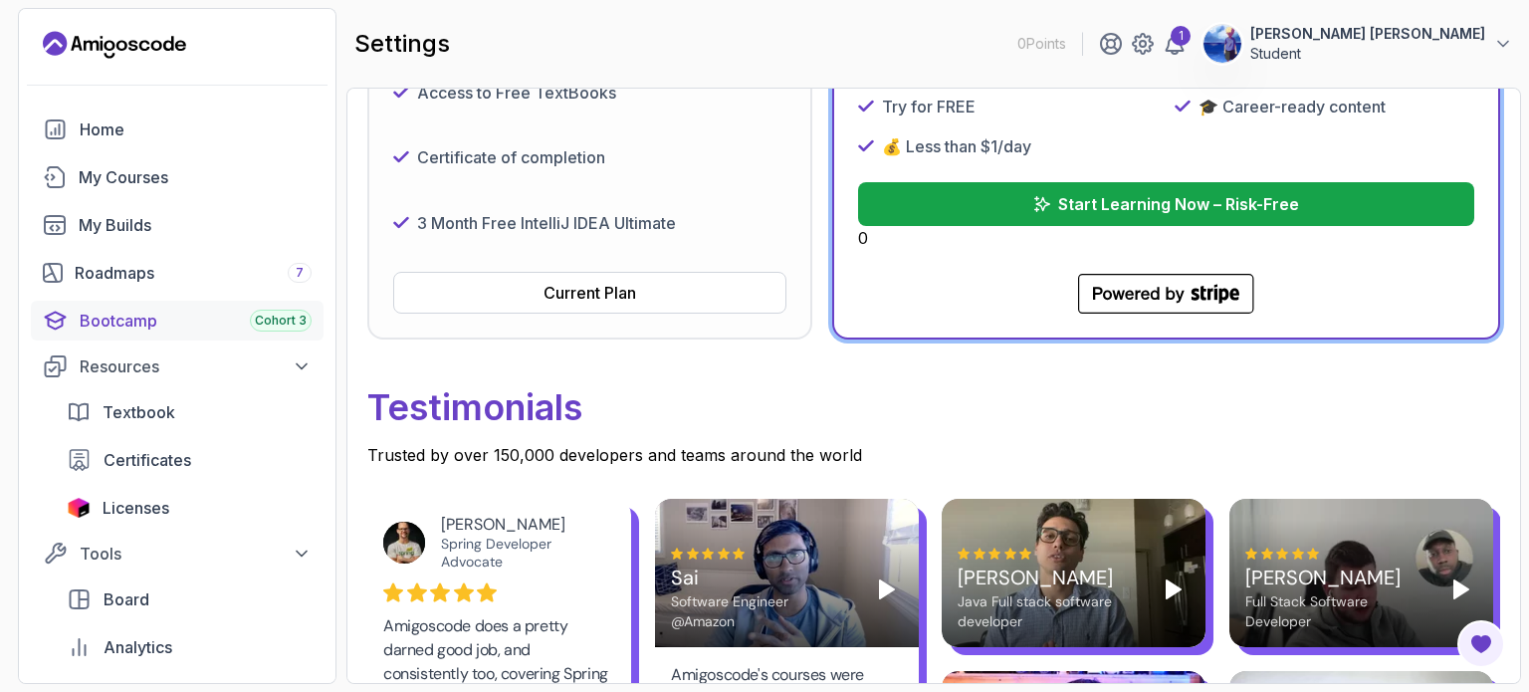
click at [112, 312] on div "Bootcamp Cohort 3" at bounding box center [196, 321] width 232 height 24
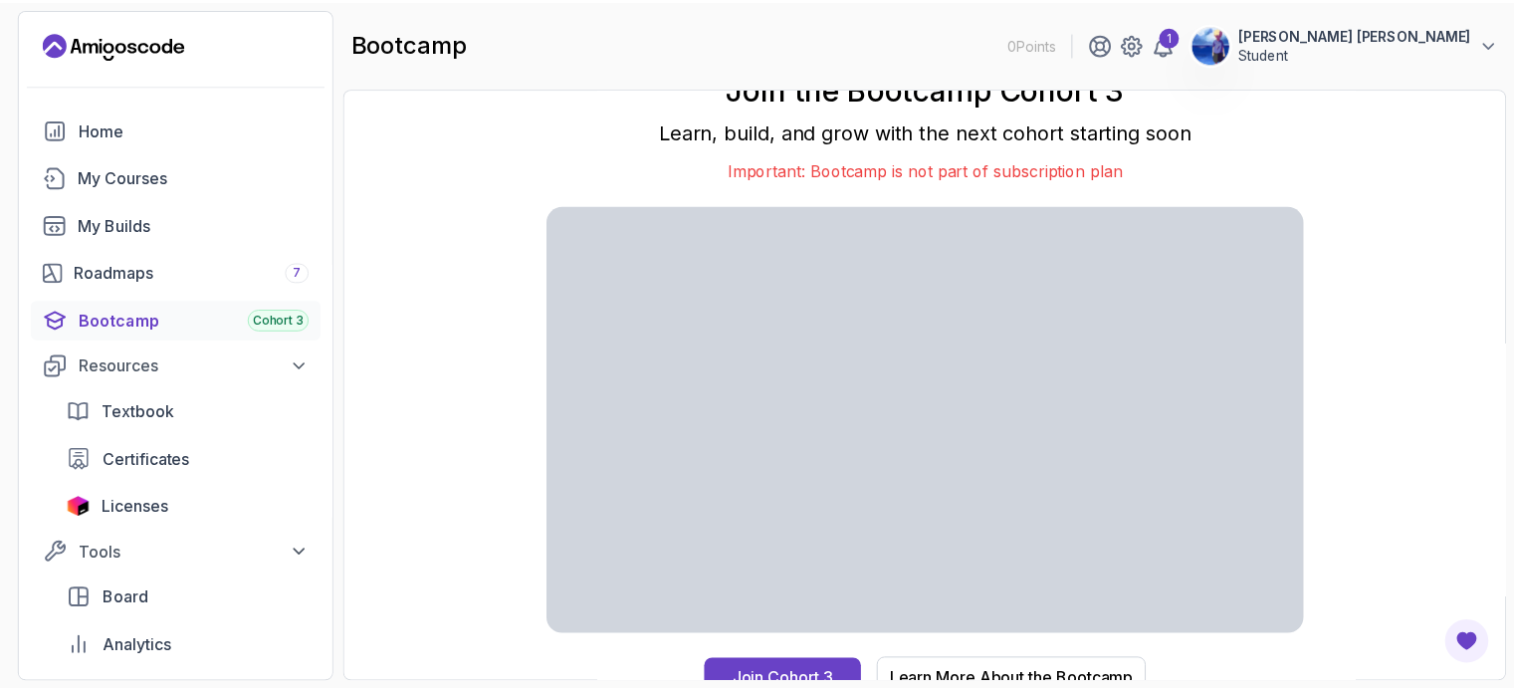
scroll to position [18, 0]
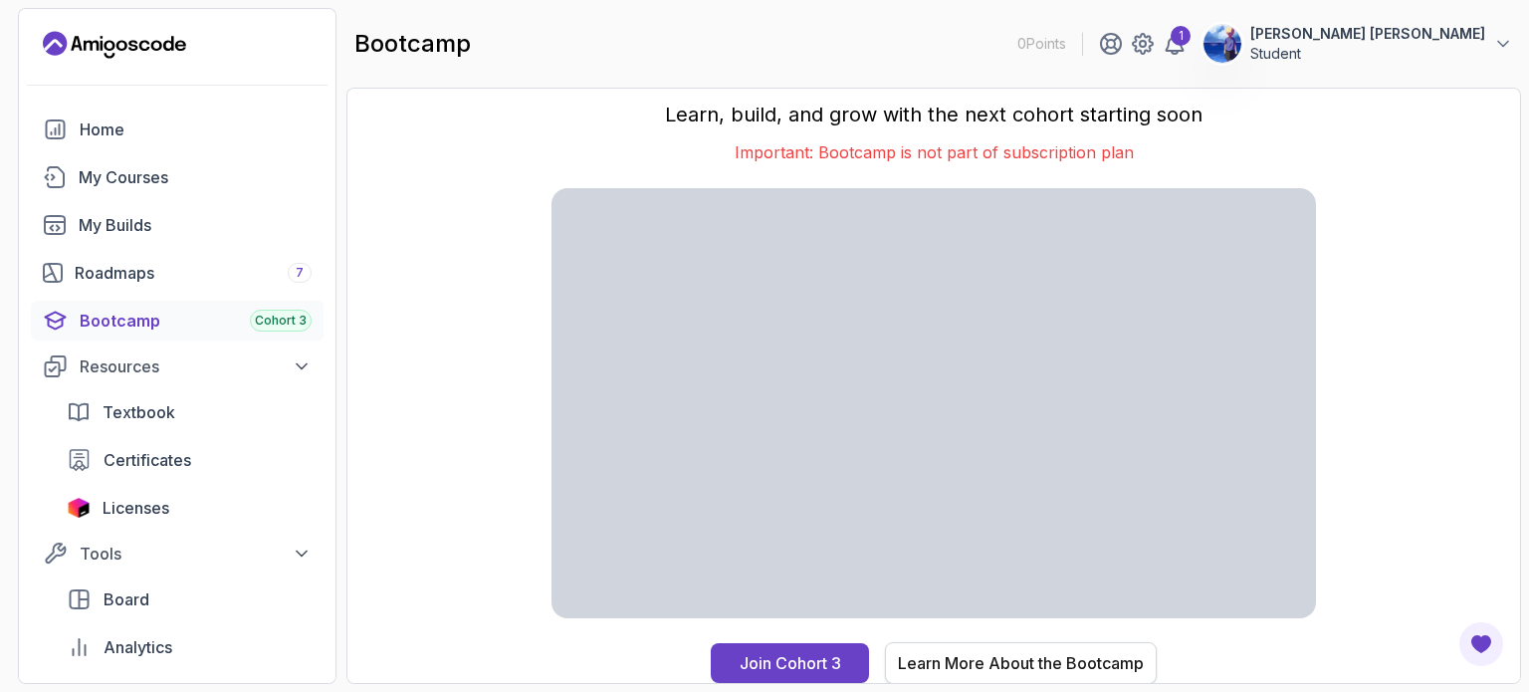
click at [962, 666] on div "Learn More About the Bootcamp" at bounding box center [1021, 663] width 246 height 24
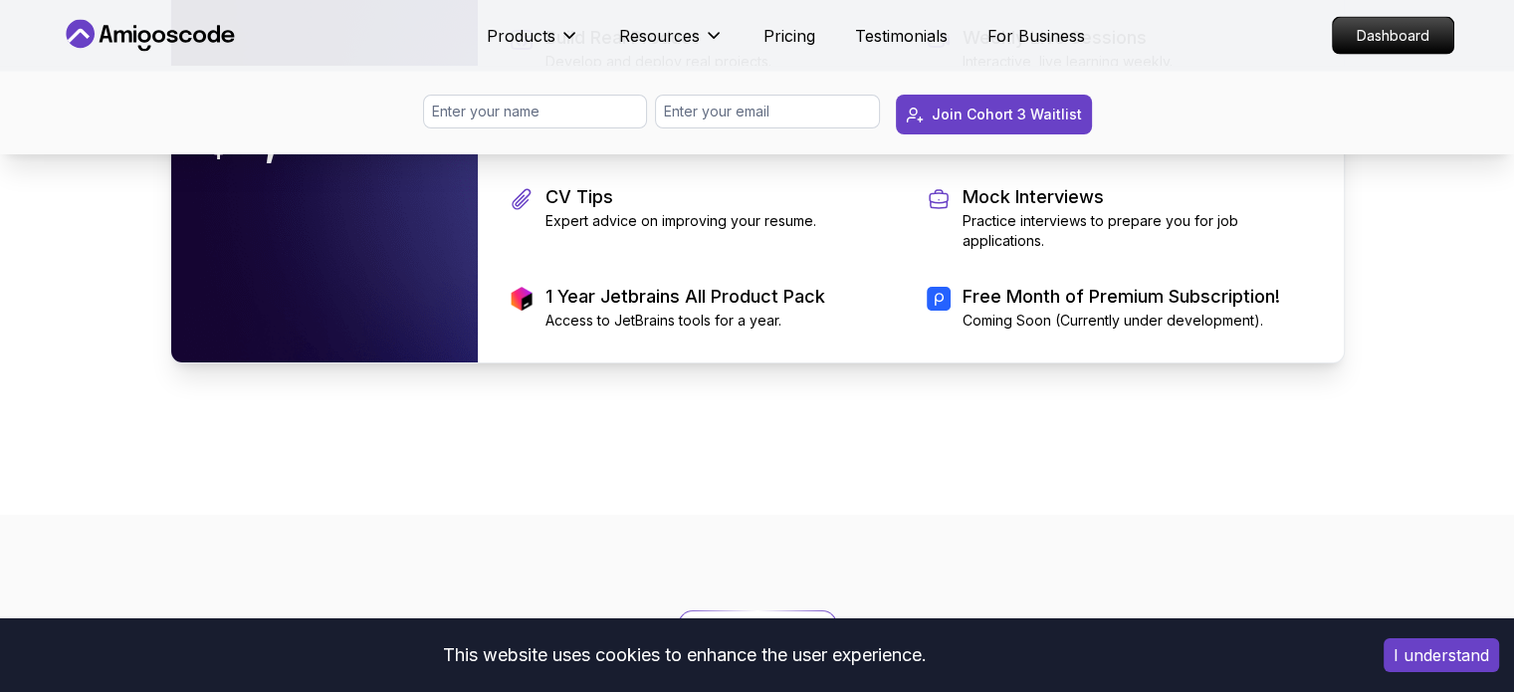
scroll to position [4420, 0]
